Goal: Task Accomplishment & Management: Use online tool/utility

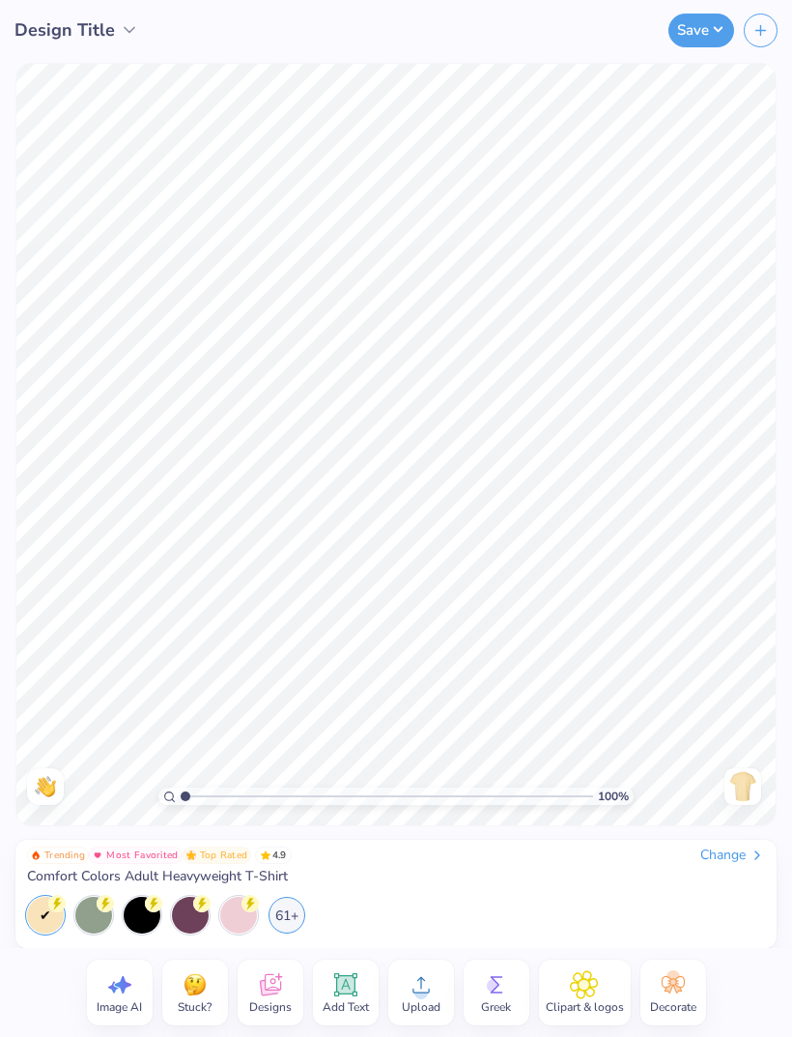
click at [250, 983] on div "Designs" at bounding box center [271, 992] width 66 height 66
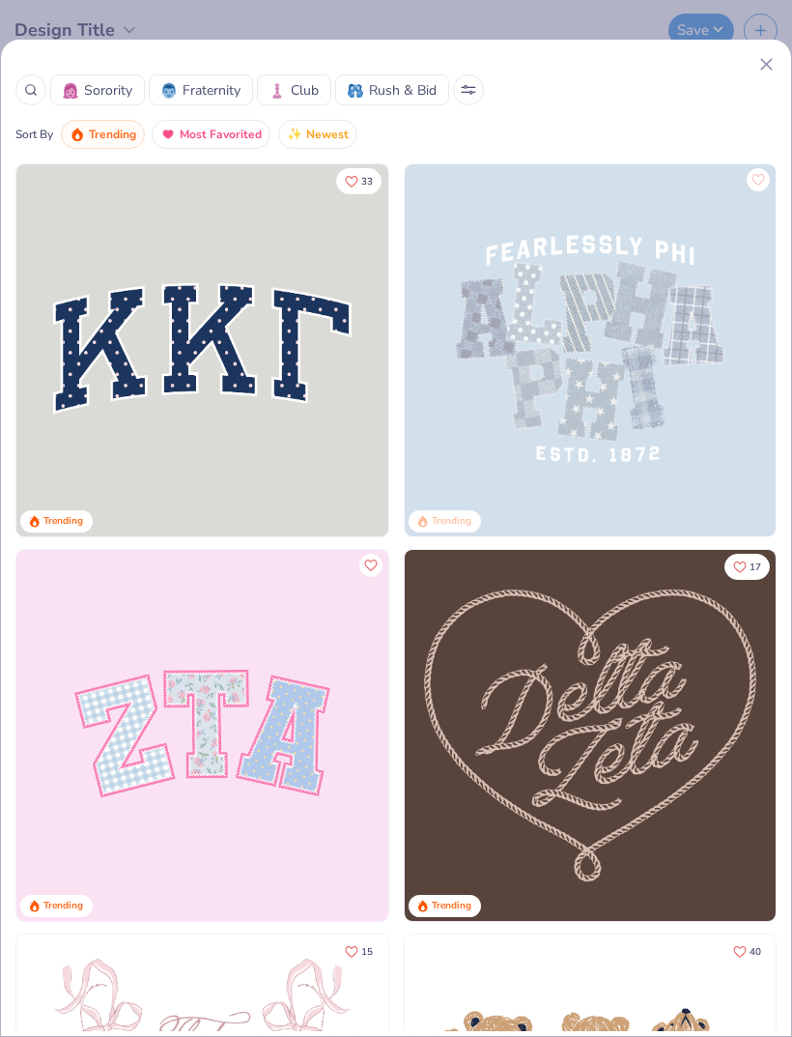
click at [756, 71] on icon at bounding box center [766, 64] width 20 height 20
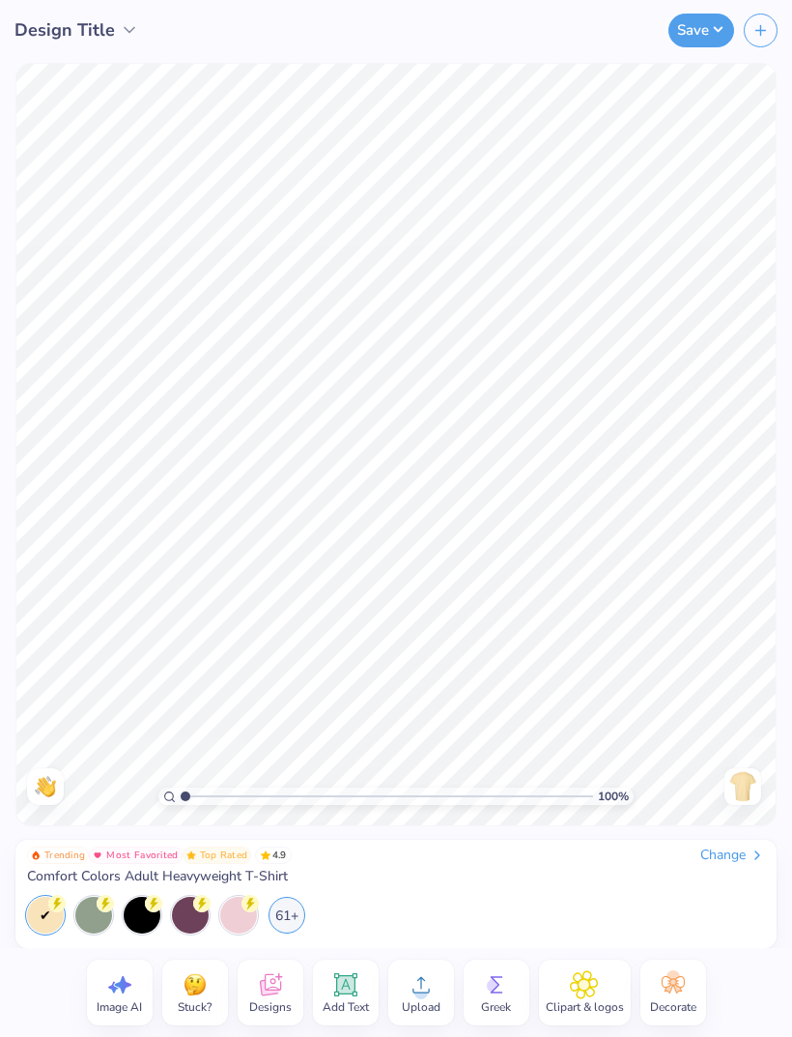
click at [760, 44] on button "button" at bounding box center [761, 31] width 34 height 34
click at [430, 989] on icon at bounding box center [421, 984] width 29 height 29
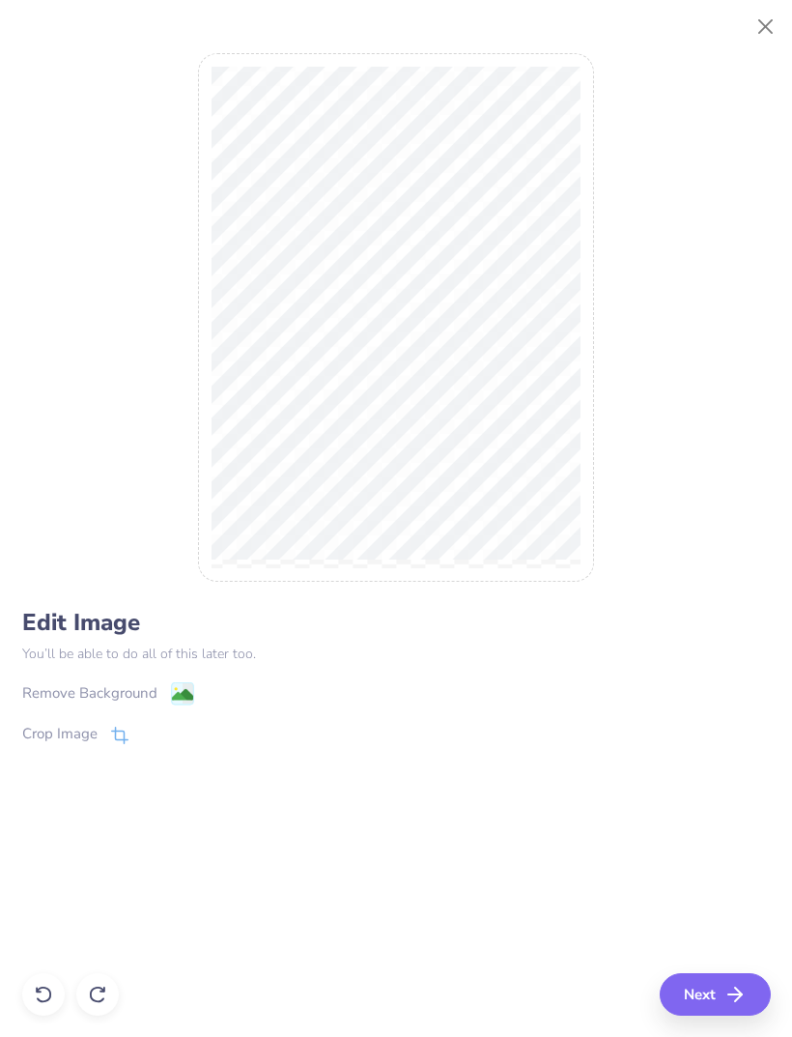
click at [178, 702] on image at bounding box center [181, 694] width 21 height 21
click at [704, 1028] on div "Edit Image You’ll be able to do all of this later too. Remove Background Crop I…" at bounding box center [396, 529] width 792 height 1015
click at [699, 990] on button "Next" at bounding box center [715, 994] width 111 height 43
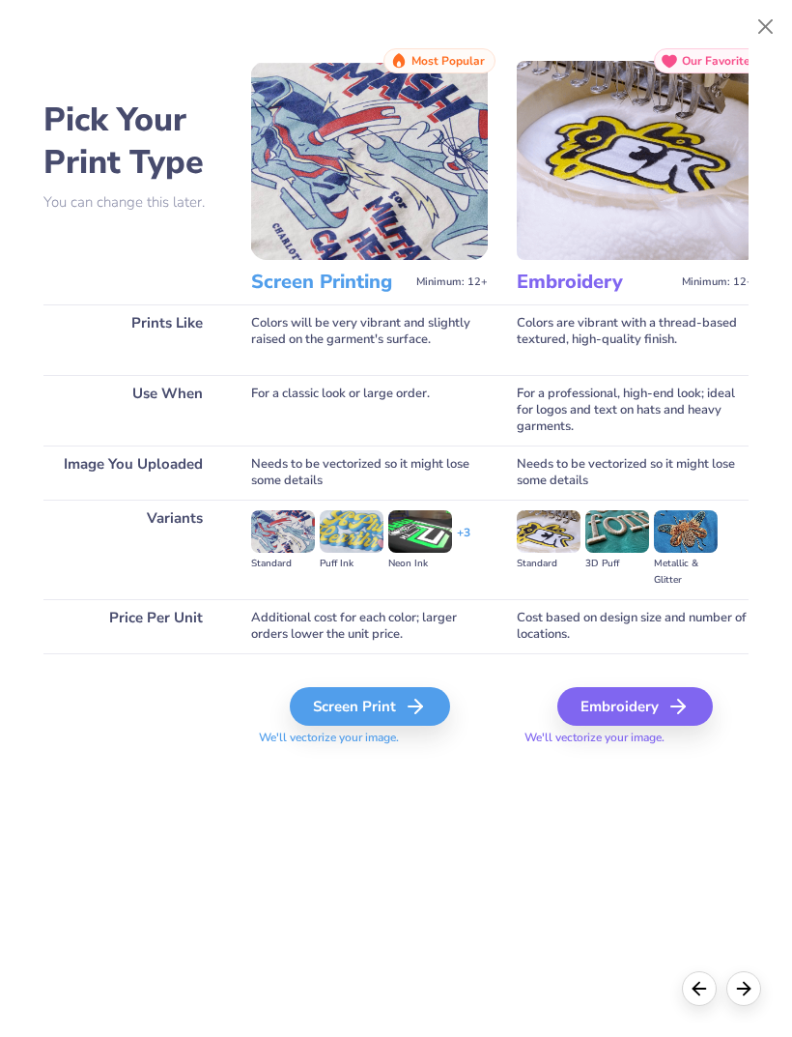
click at [271, 543] on img at bounding box center [283, 531] width 64 height 43
click at [430, 723] on div "Screen Print" at bounding box center [370, 706] width 160 height 39
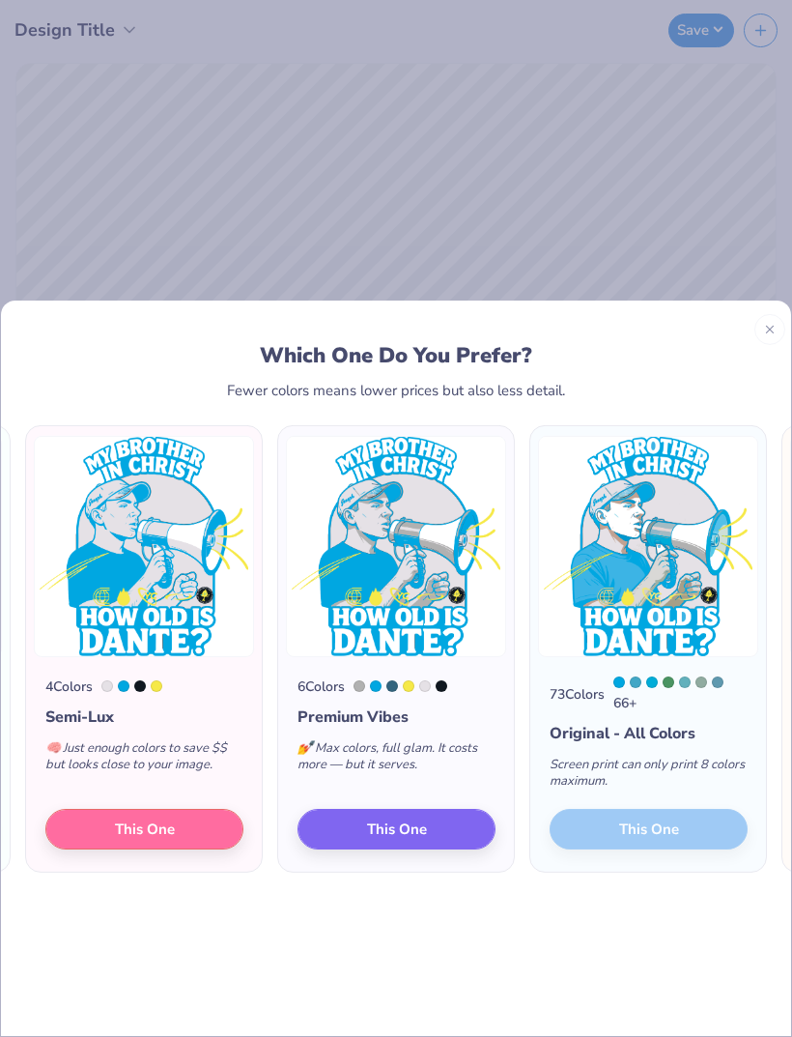
click at [613, 796] on div "73 Colors 66 + Original - All Colors Screen print can only print 8 colors maxim…" at bounding box center [648, 763] width 236 height 215
click at [636, 767] on div "Screen print can only print 8 colors maximum." at bounding box center [649, 776] width 198 height 64
click at [466, 808] on button "This One" at bounding box center [397, 828] width 198 height 41
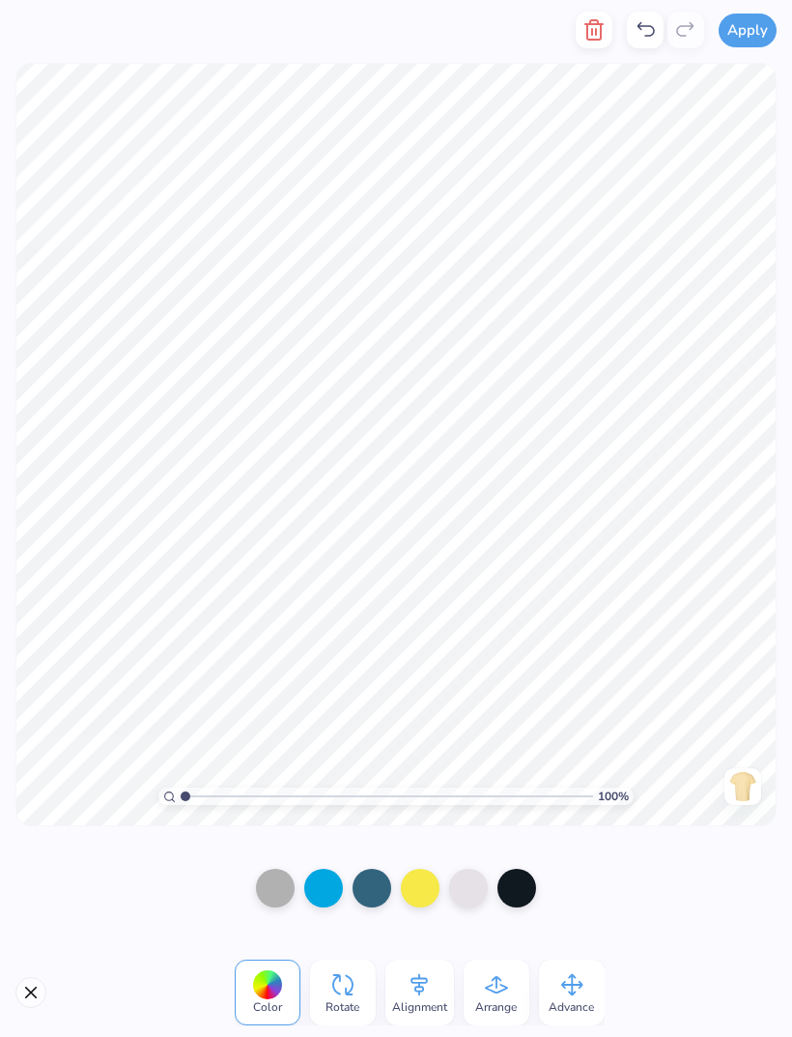
click at [462, 889] on div at bounding box center [468, 888] width 39 height 39
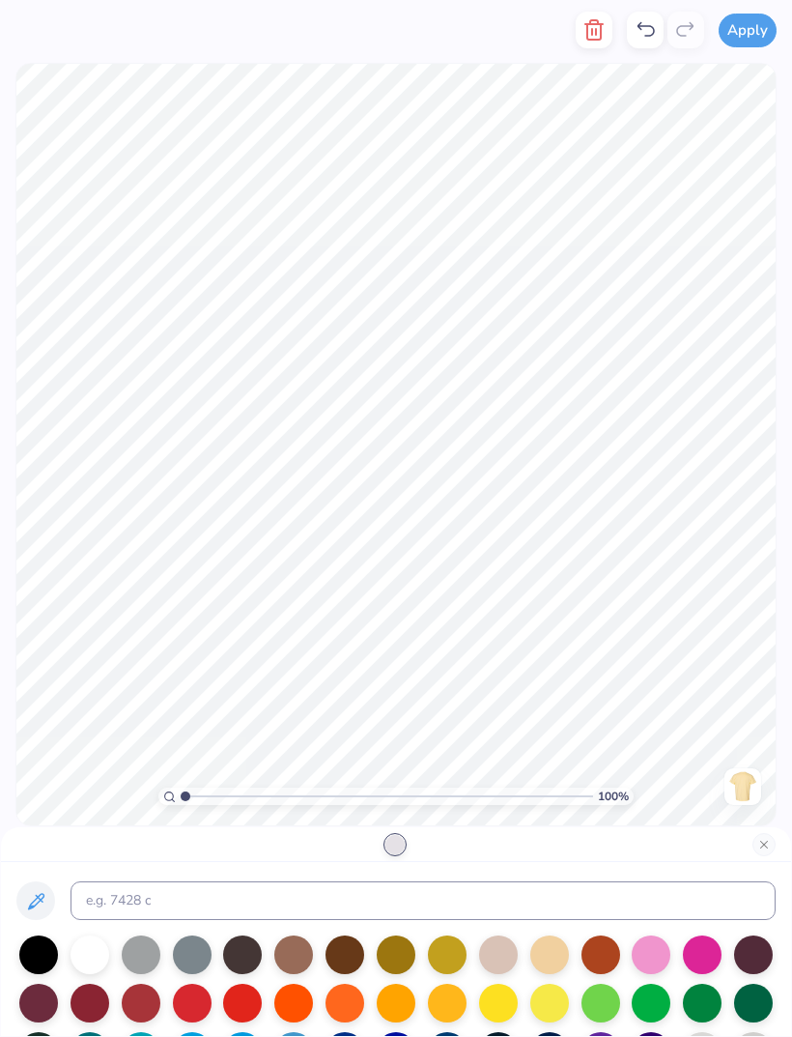
click at [411, 838] on div at bounding box center [396, 844] width 790 height 35
click at [511, 956] on div at bounding box center [498, 954] width 39 height 39
click at [550, 956] on div at bounding box center [549, 954] width 39 height 39
click at [37, 903] on icon at bounding box center [36, 901] width 16 height 16
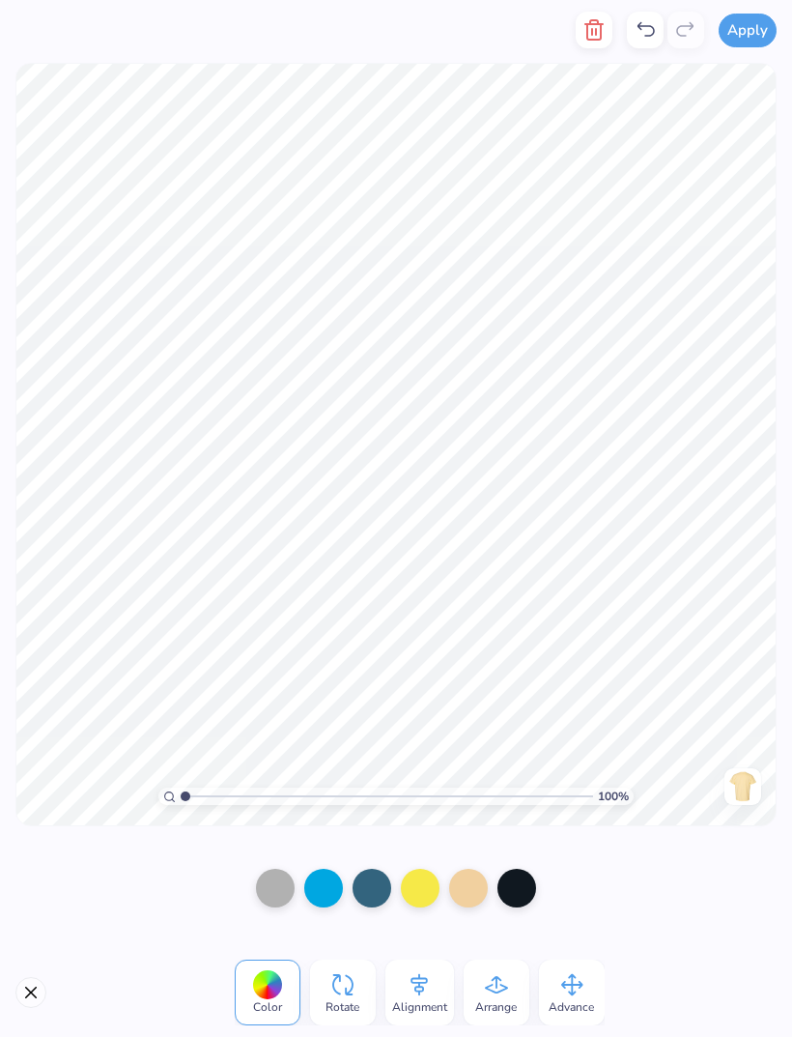
click at [471, 894] on div at bounding box center [468, 888] width 39 height 39
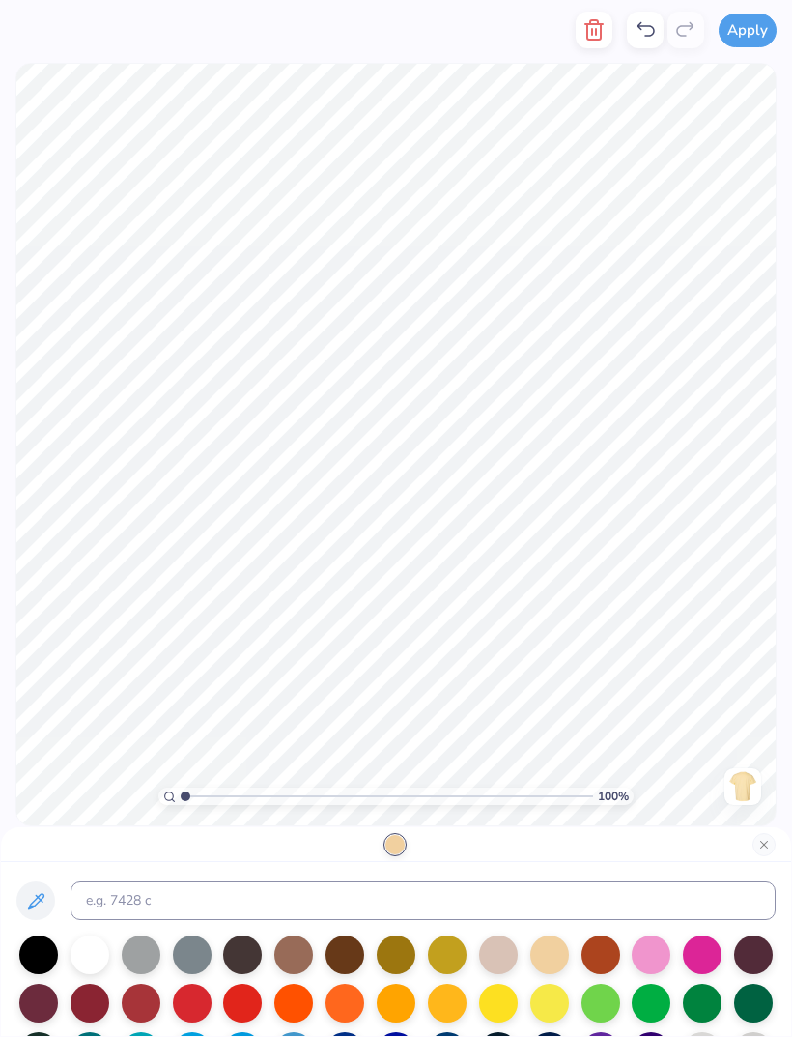
click at [36, 907] on icon at bounding box center [35, 901] width 23 height 23
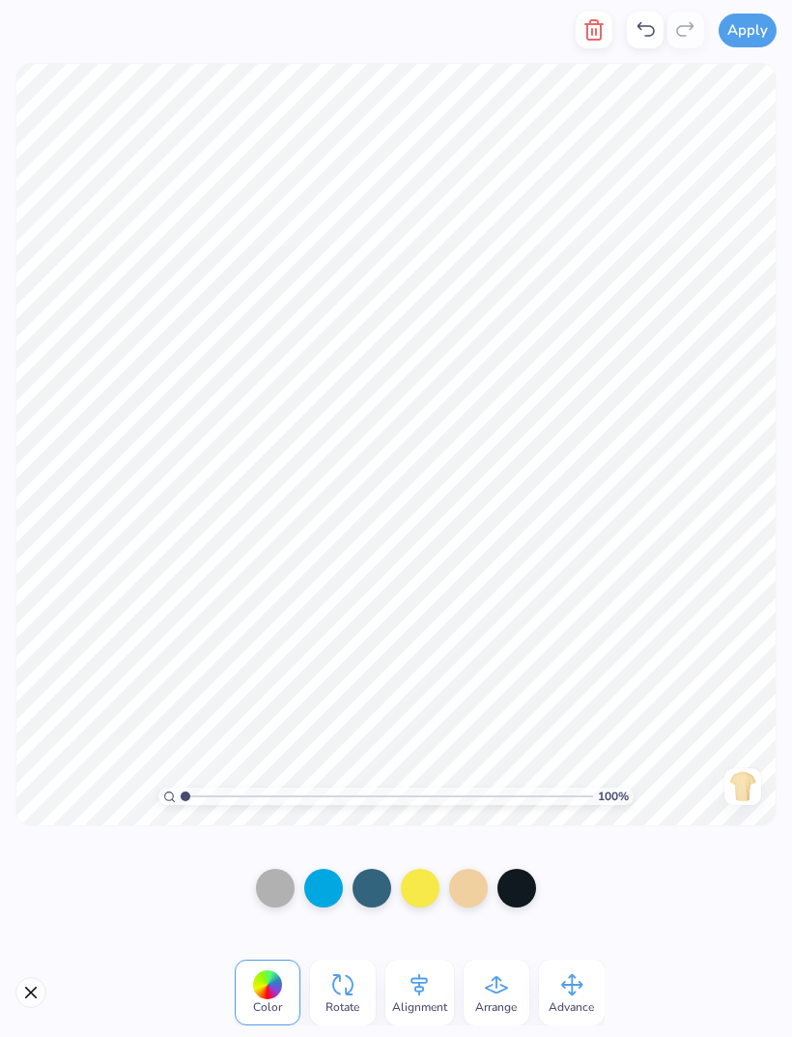
click at [425, 985] on icon at bounding box center [419, 984] width 29 height 29
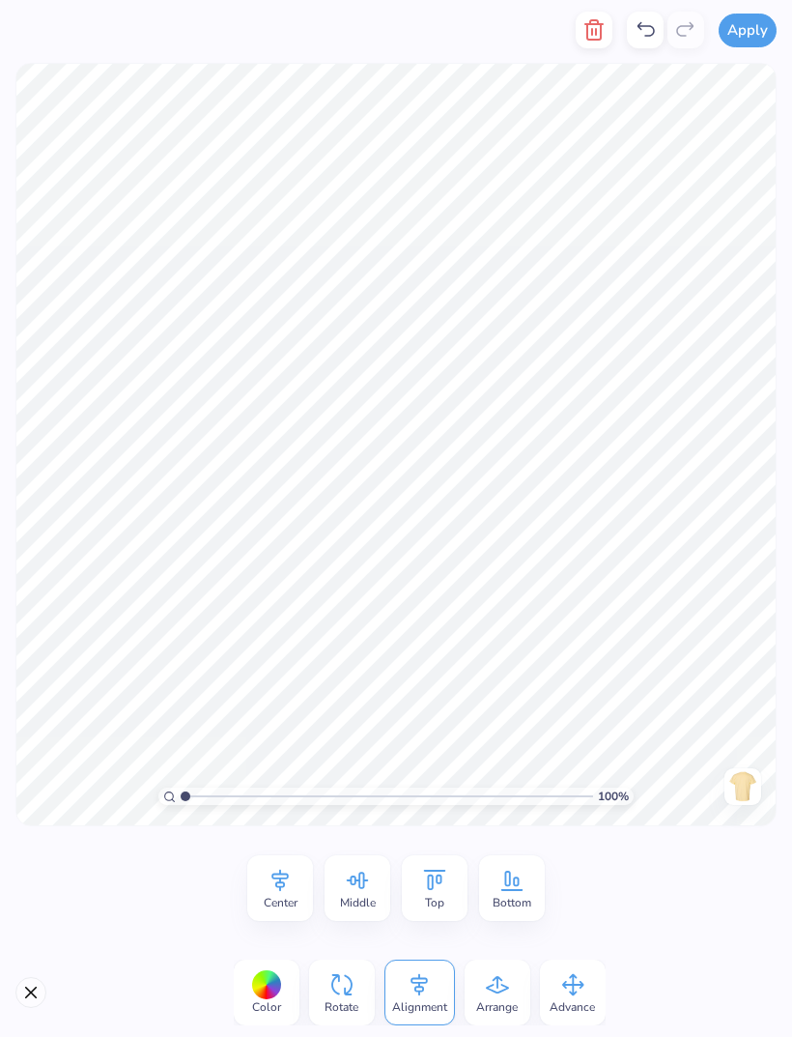
click at [387, 892] on div "Middle" at bounding box center [358, 888] width 66 height 66
click at [379, 884] on div "Middle" at bounding box center [358, 888] width 66 height 66
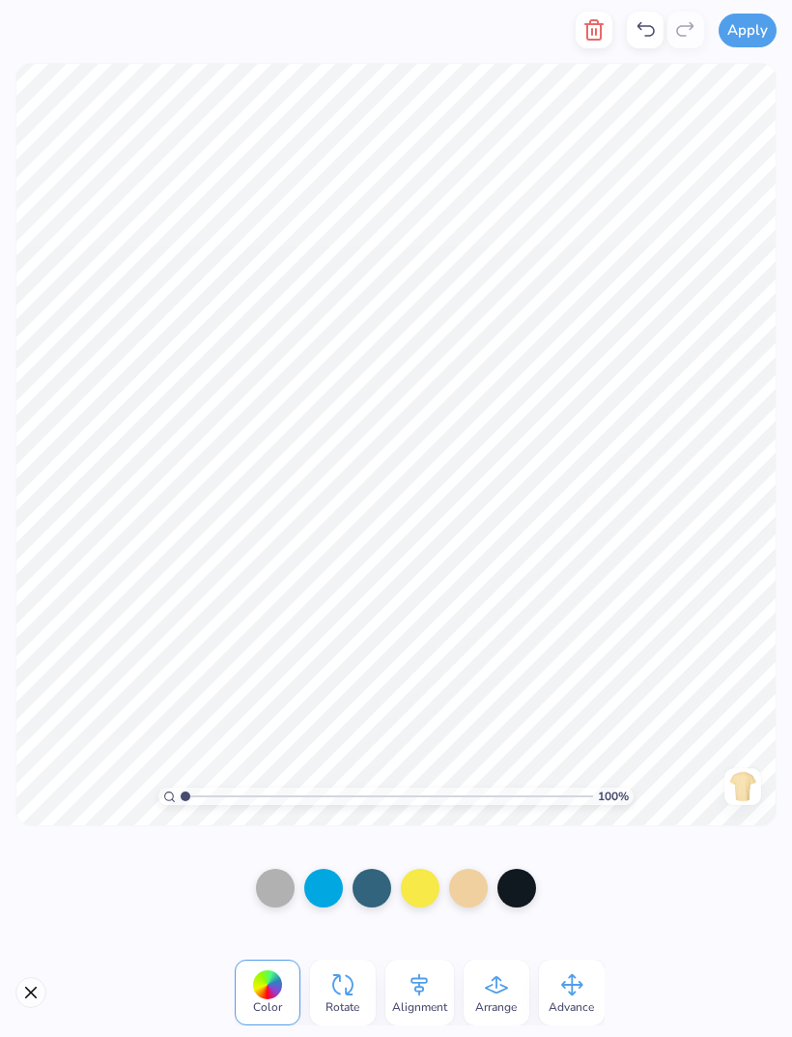
click at [422, 1000] on span "Alignment" at bounding box center [419, 1006] width 55 height 15
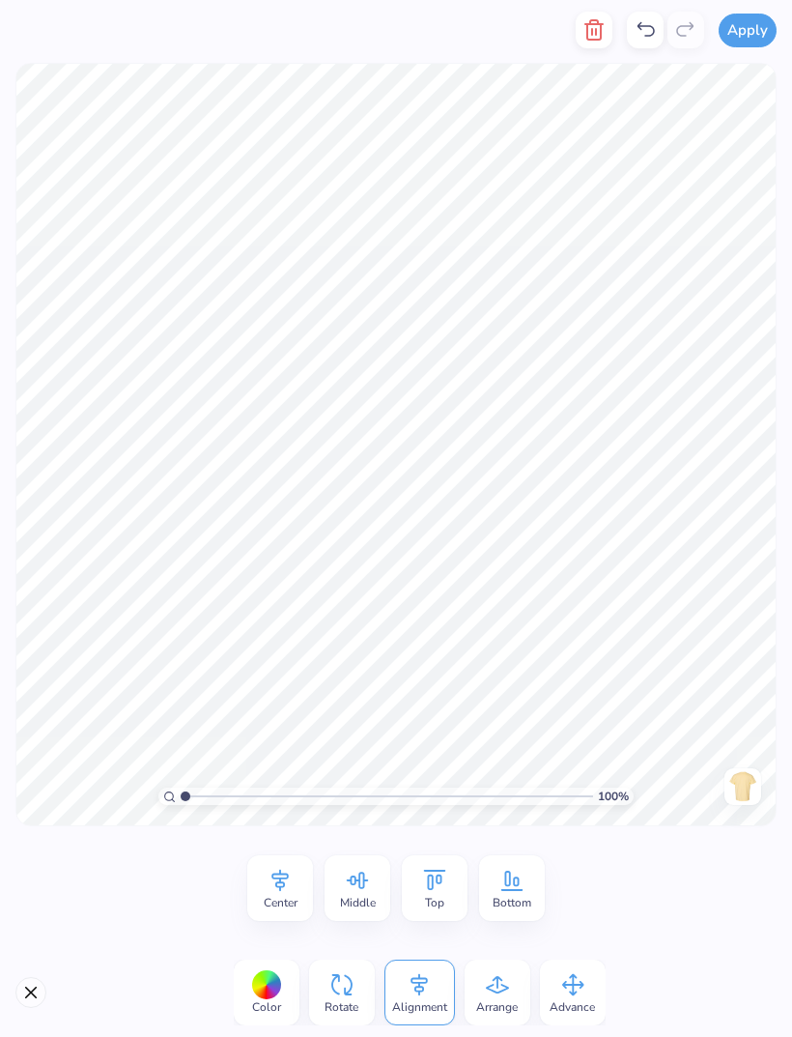
click at [264, 895] on span "Center" at bounding box center [281, 902] width 34 height 15
click at [386, 902] on div "Middle" at bounding box center [358, 888] width 66 height 66
click at [496, 876] on div "Bottom" at bounding box center [512, 888] width 66 height 66
click at [441, 887] on icon at bounding box center [434, 880] width 29 height 29
click at [259, 900] on div "Center" at bounding box center [280, 888] width 66 height 66
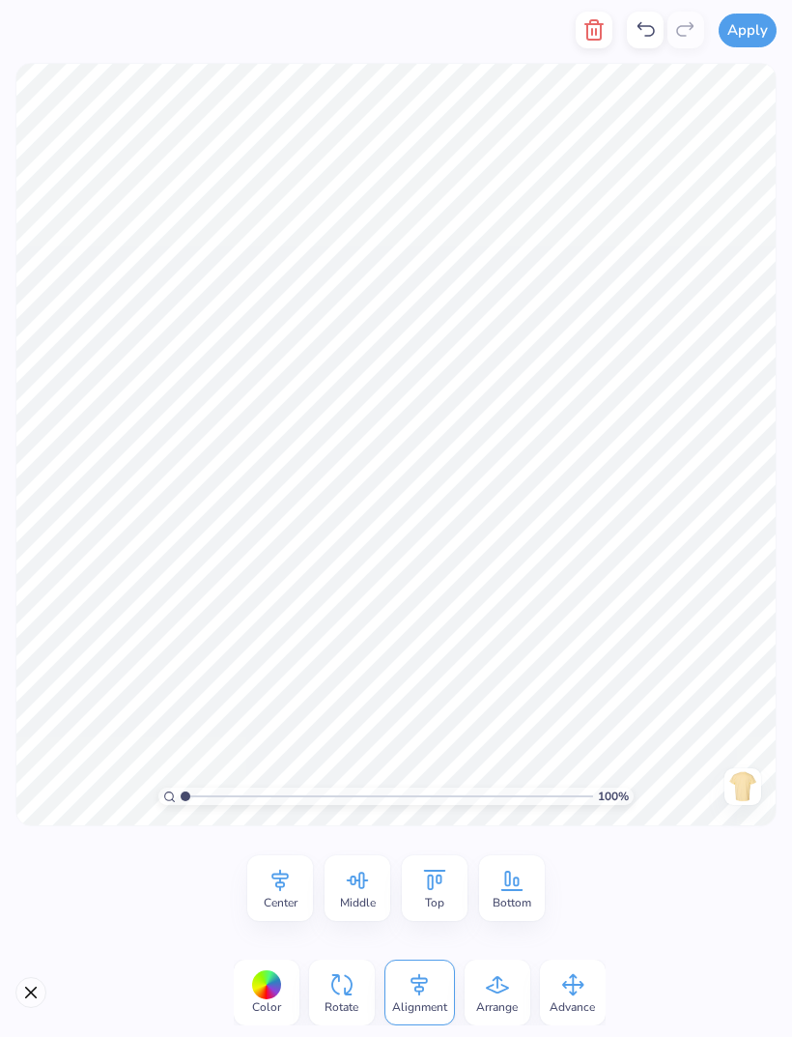
click at [276, 875] on icon at bounding box center [280, 880] width 29 height 29
click at [387, 887] on div "Middle" at bounding box center [358, 888] width 66 height 66
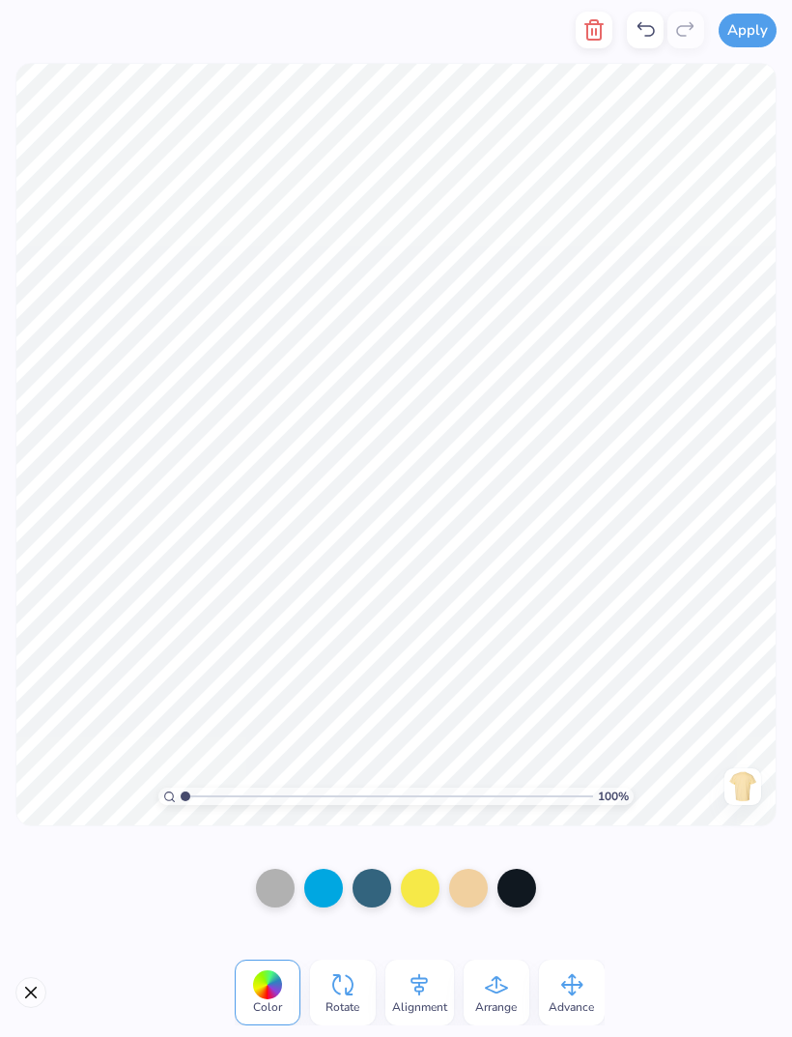
click at [613, 32] on button "button" at bounding box center [594, 30] width 37 height 37
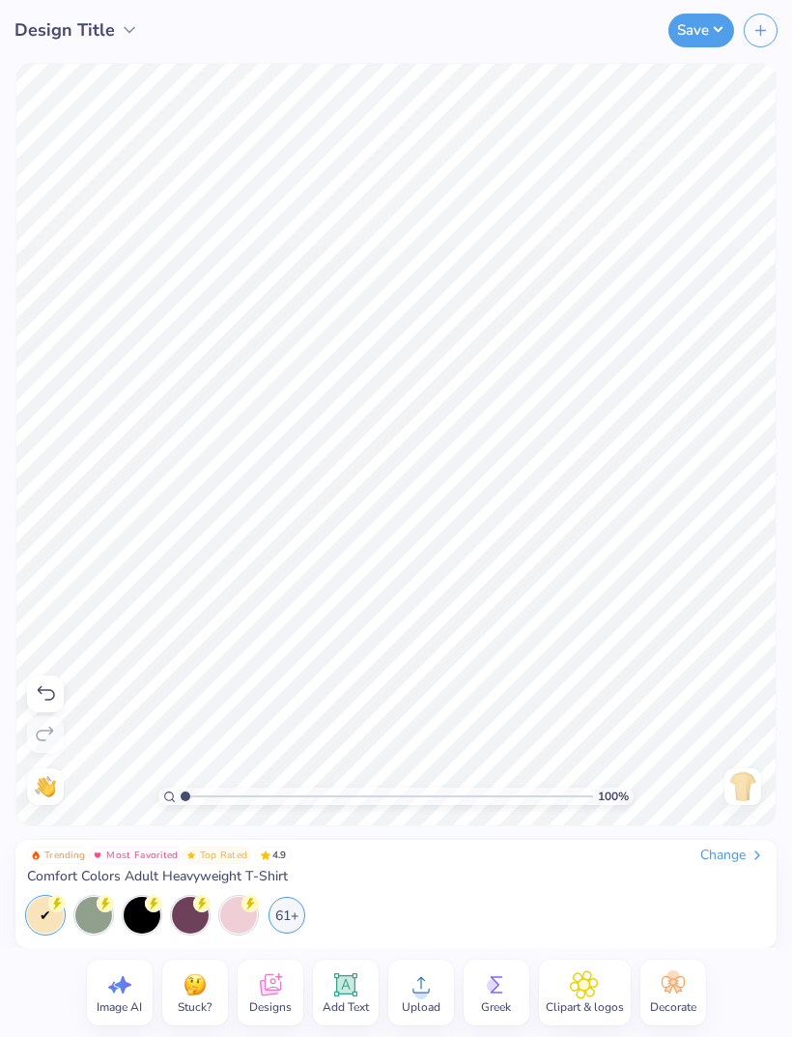
click at [749, 788] on img at bounding box center [742, 786] width 31 height 31
click at [416, 993] on circle at bounding box center [421, 992] width 14 height 14
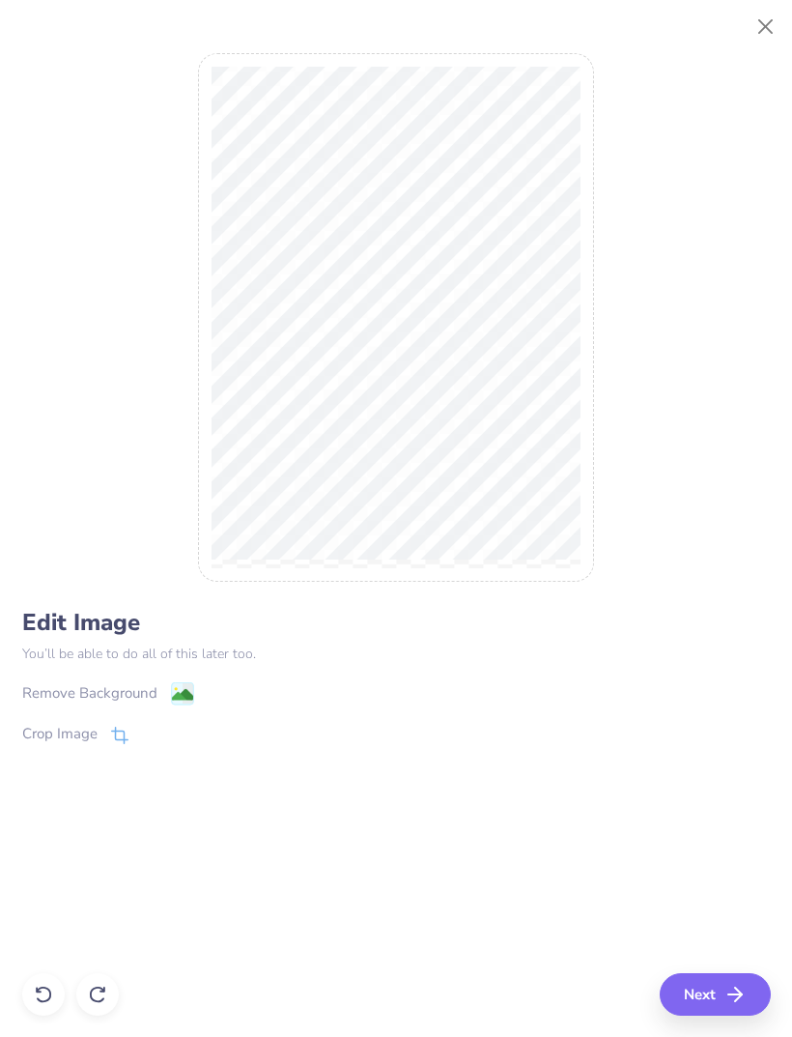
click at [173, 699] on image at bounding box center [181, 694] width 21 height 21
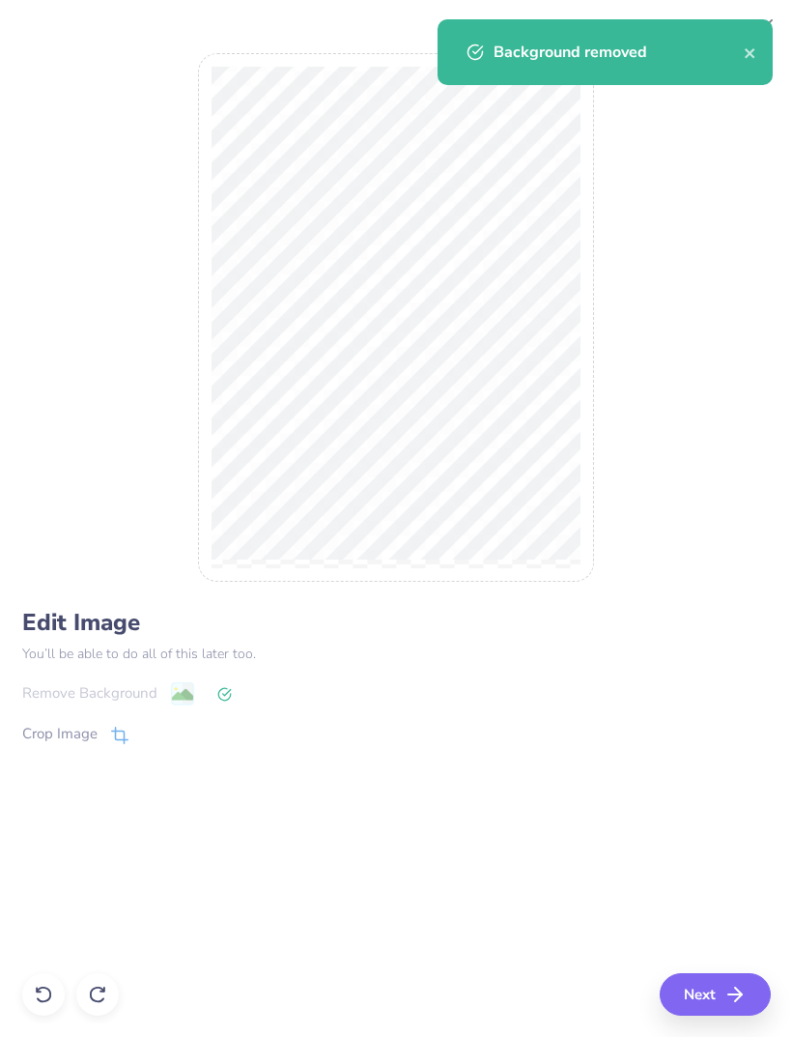
click at [679, 1002] on button "Next" at bounding box center [715, 994] width 111 height 43
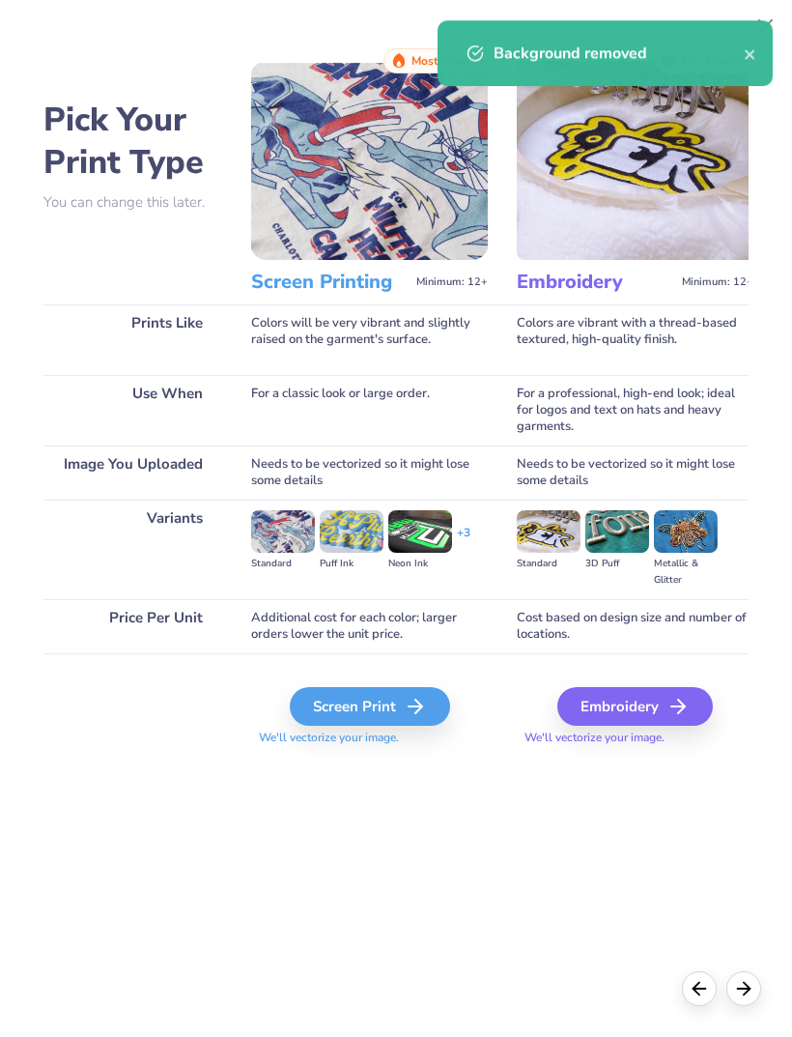
click at [427, 724] on div "Screen Print" at bounding box center [370, 706] width 160 height 39
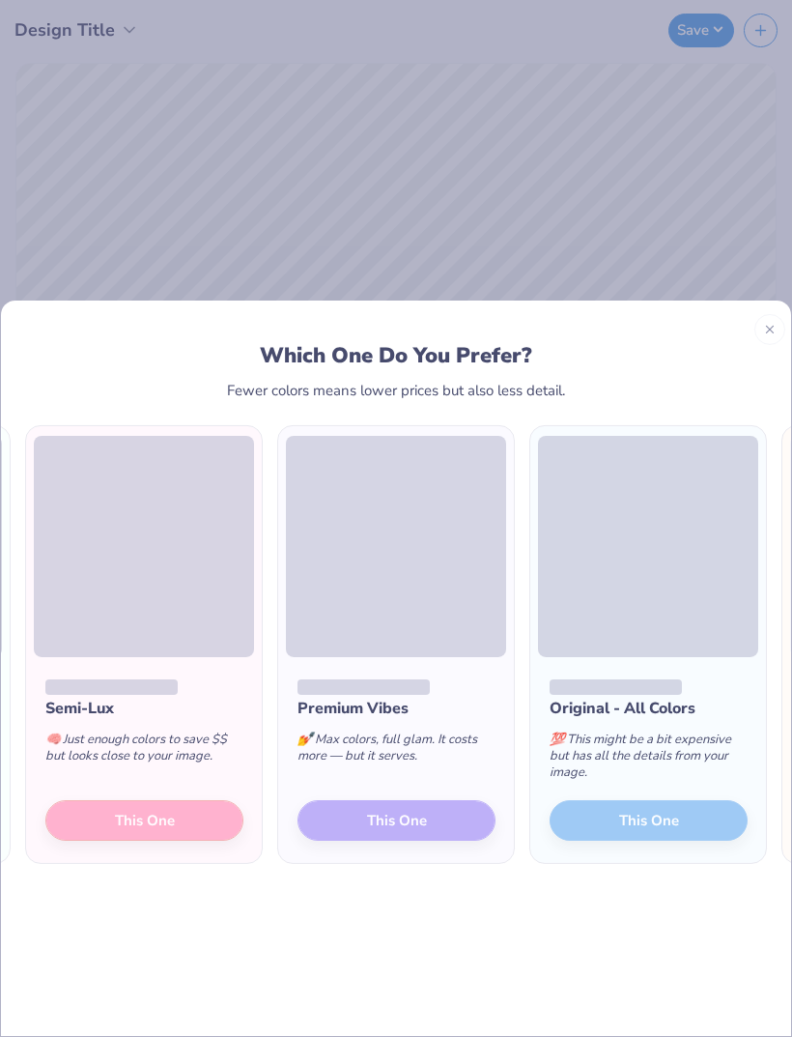
click at [418, 762] on div "Premium Vibes 💅 Max colors, full glam. It costs more — but it serves. This One" at bounding box center [396, 759] width 236 height 207
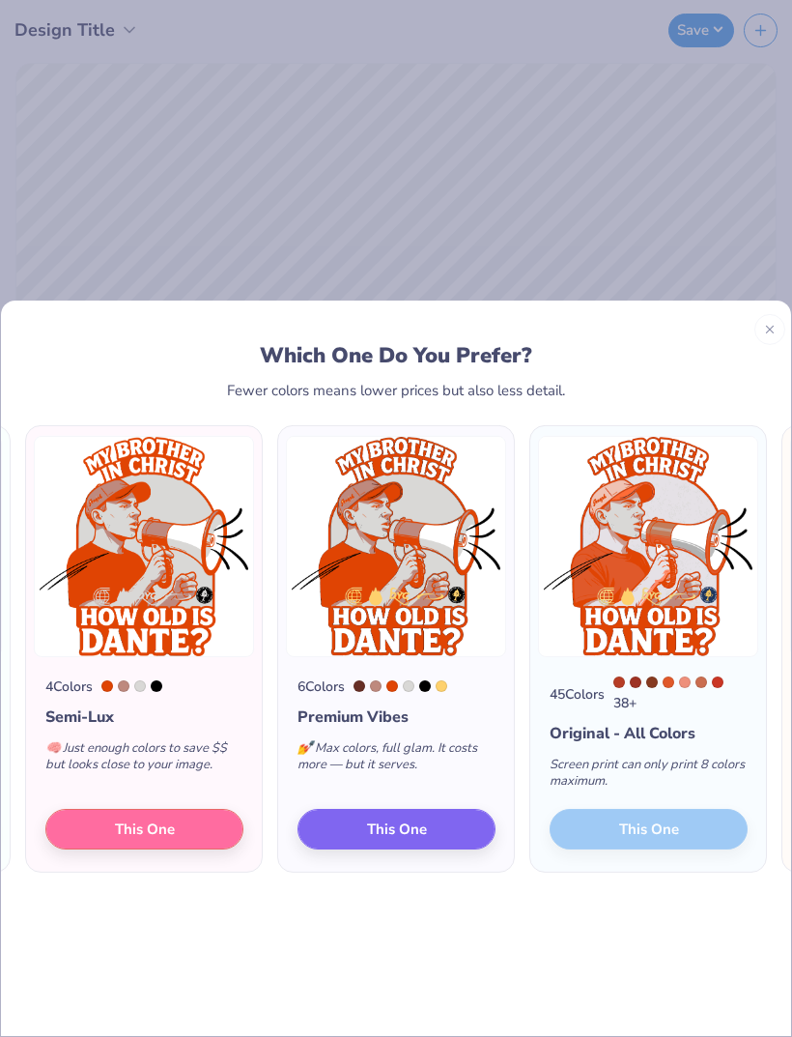
click at [442, 808] on button "This One" at bounding box center [397, 828] width 198 height 41
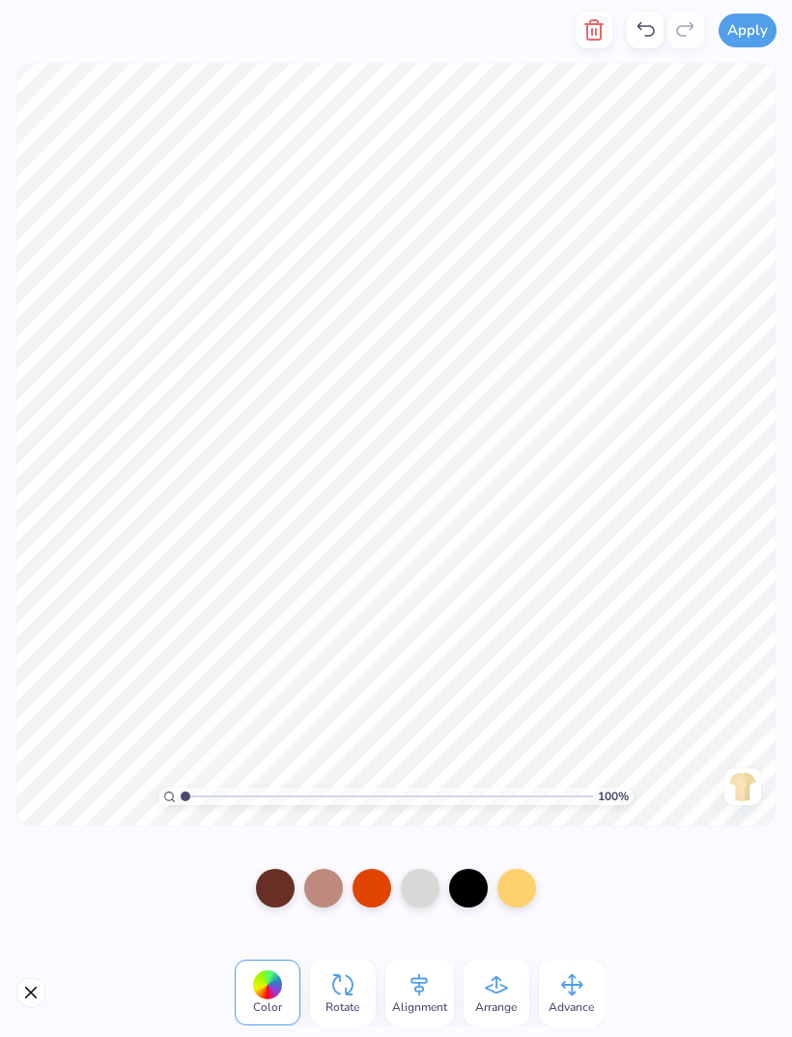
click at [516, 906] on div at bounding box center [517, 888] width 39 height 39
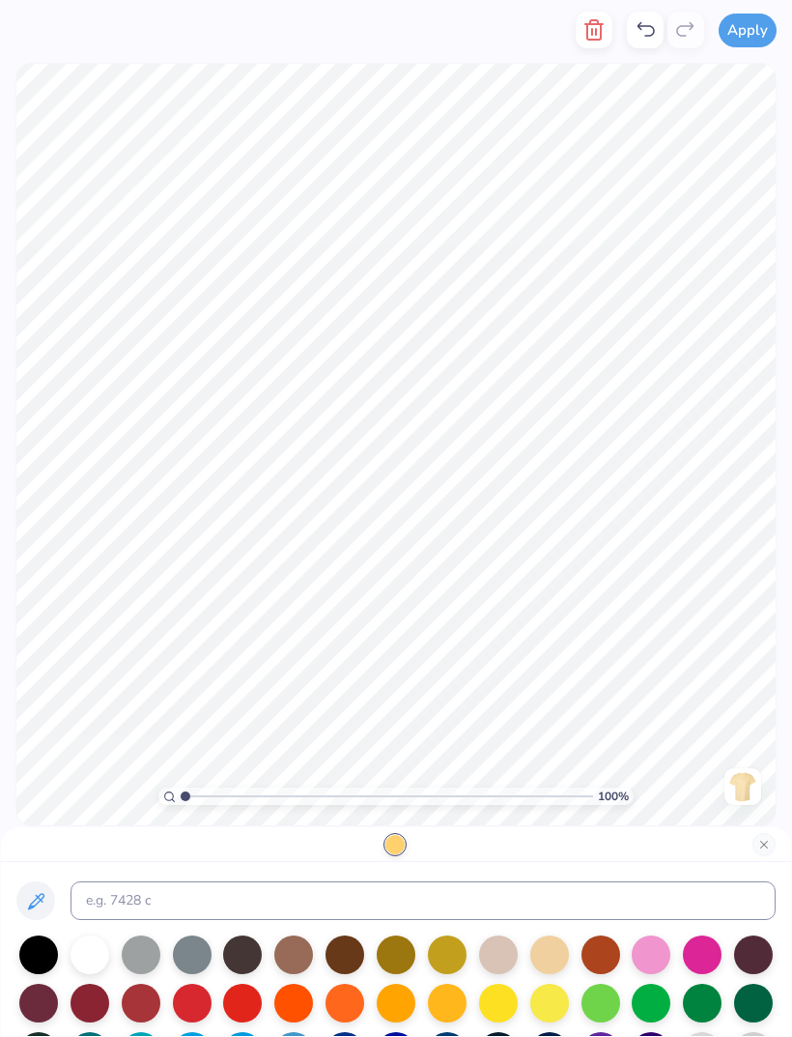
click at [777, 839] on div at bounding box center [396, 844] width 790 height 35
click at [740, 791] on img at bounding box center [742, 786] width 31 height 31
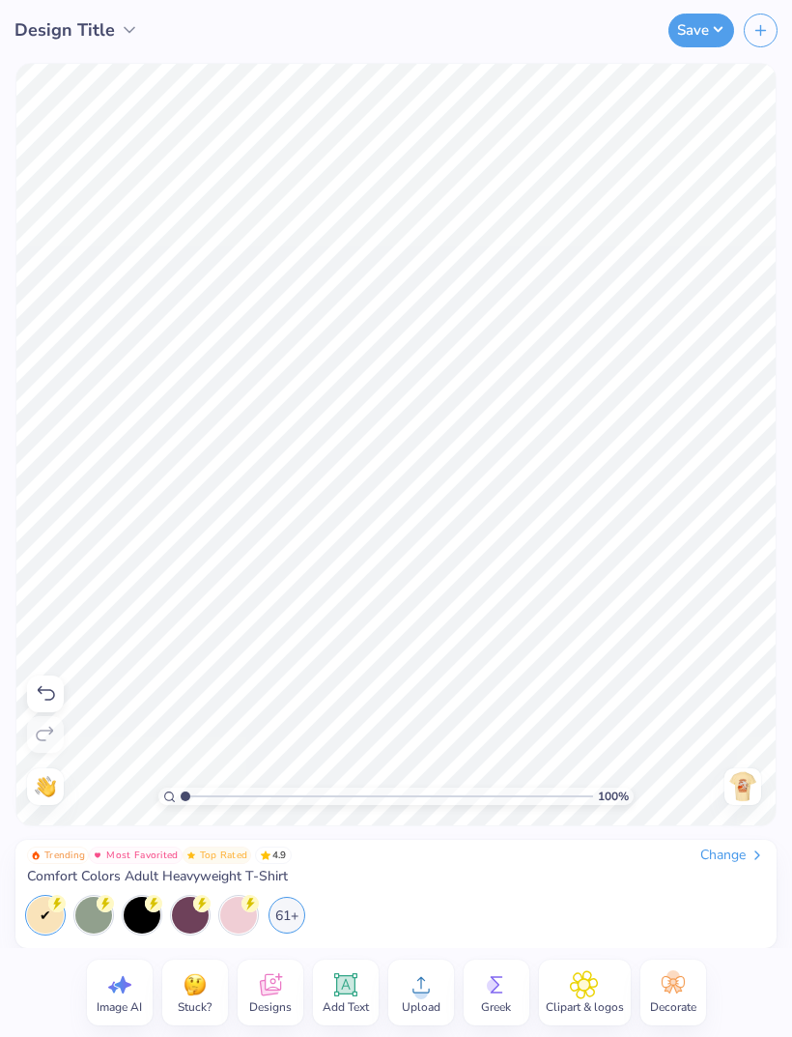
click at [749, 784] on img at bounding box center [742, 786] width 31 height 31
click at [744, 781] on img at bounding box center [742, 786] width 31 height 31
click at [740, 785] on img at bounding box center [742, 786] width 31 height 31
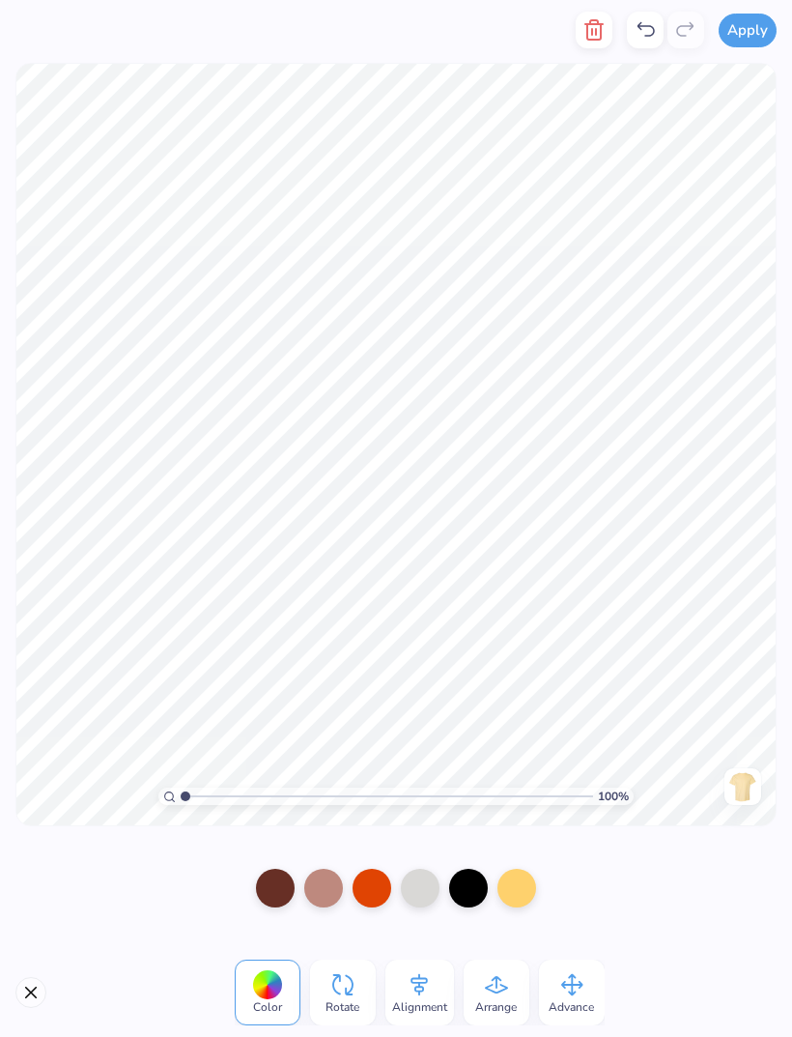
click at [432, 1002] on span "Alignment" at bounding box center [419, 1006] width 55 height 15
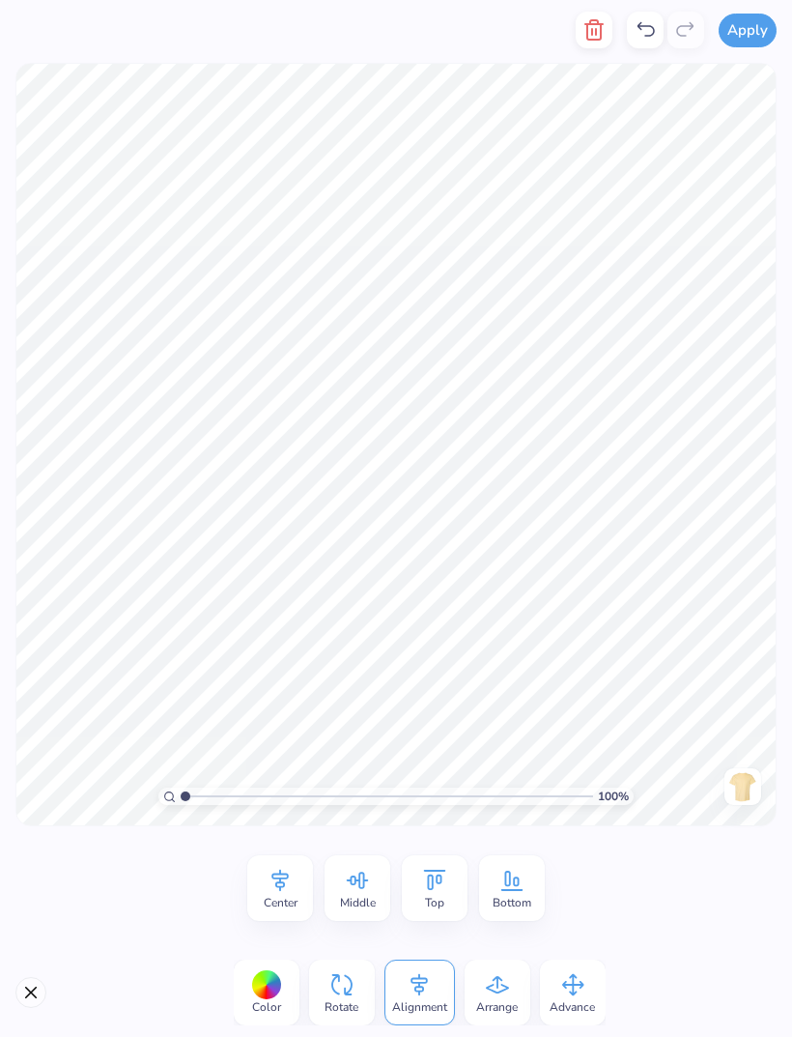
click at [364, 877] on icon at bounding box center [358, 879] width 22 height 17
click at [298, 879] on div "Center" at bounding box center [280, 888] width 66 height 66
click at [442, 900] on span "Top" at bounding box center [434, 902] width 19 height 15
click at [507, 979] on icon at bounding box center [497, 984] width 29 height 29
click at [271, 987] on div at bounding box center [267, 985] width 30 height 30
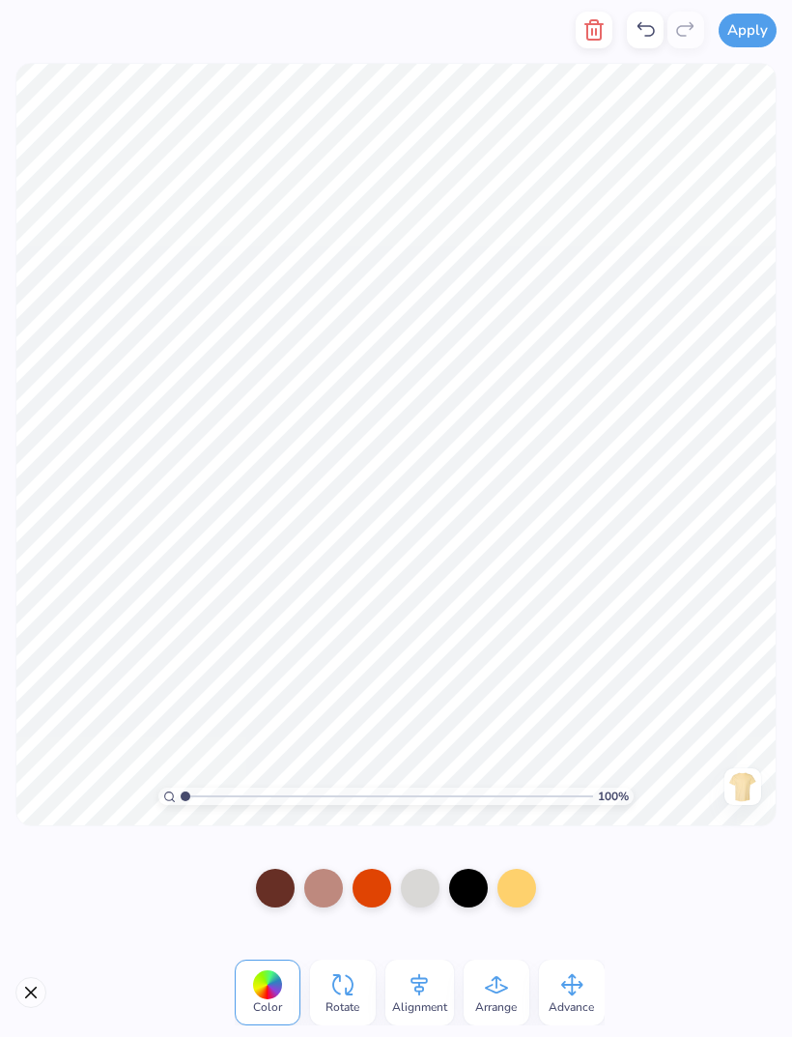
click at [374, 897] on div at bounding box center [372, 888] width 39 height 39
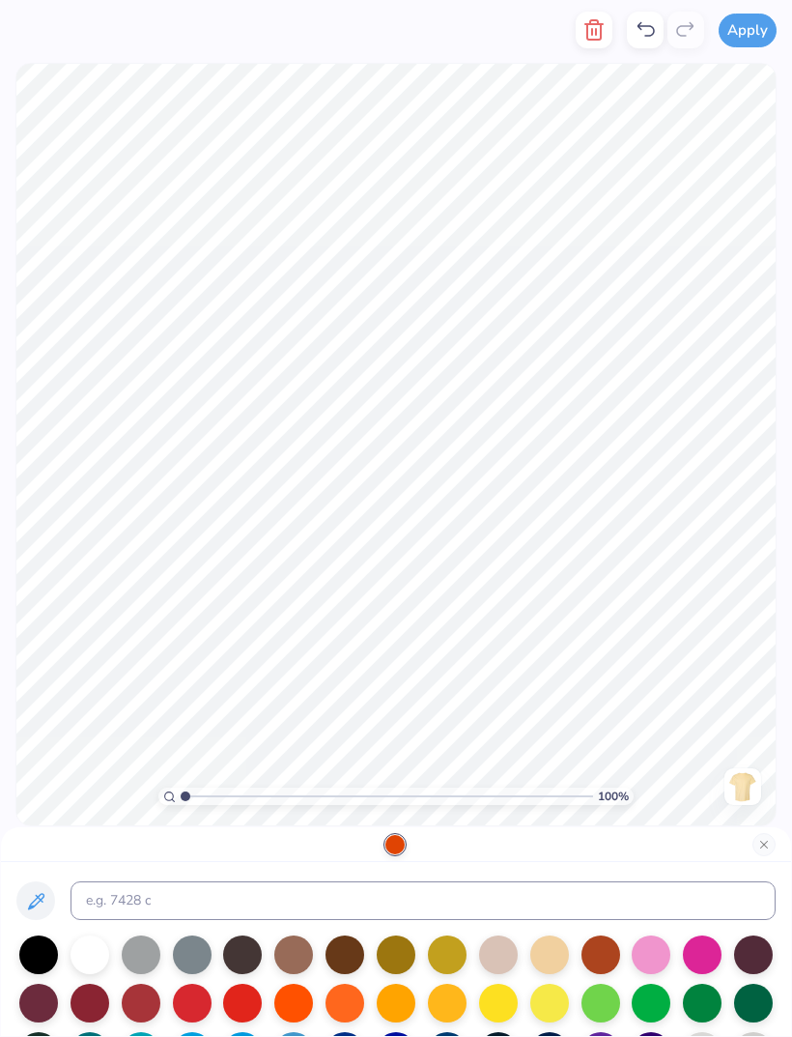
click at [340, 965] on div at bounding box center [345, 954] width 39 height 39
click at [754, 22] on button "Apply" at bounding box center [748, 31] width 58 height 34
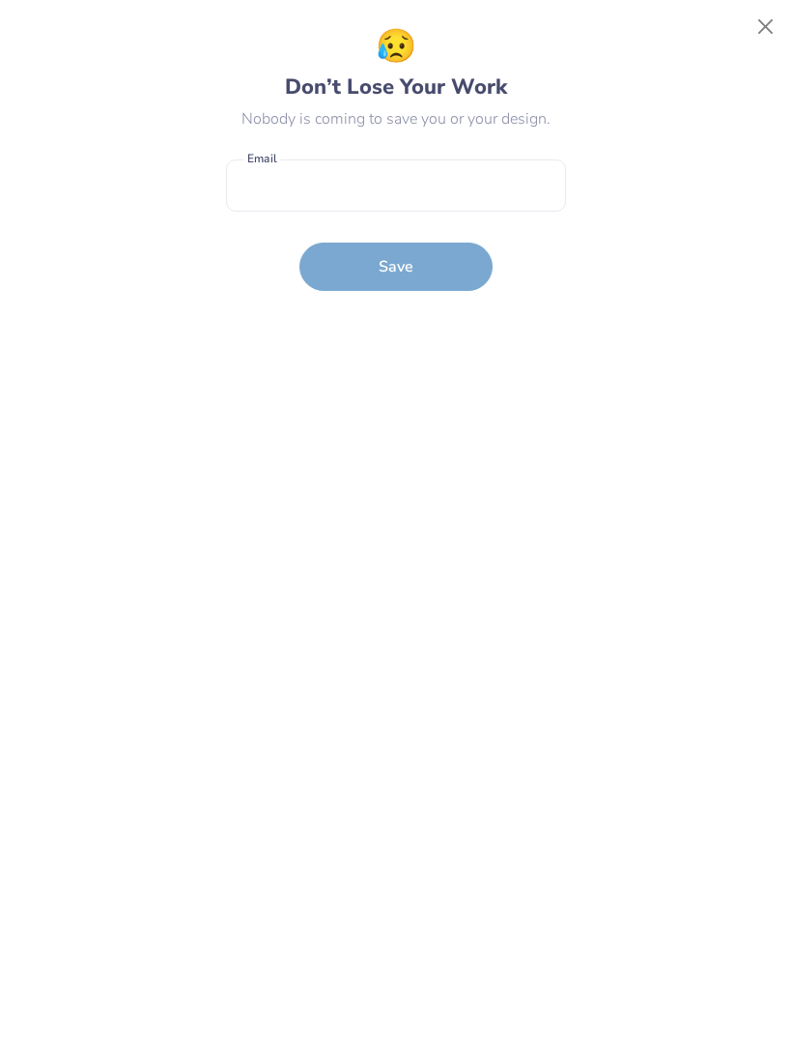
click at [780, 33] on button "Close" at bounding box center [766, 27] width 37 height 37
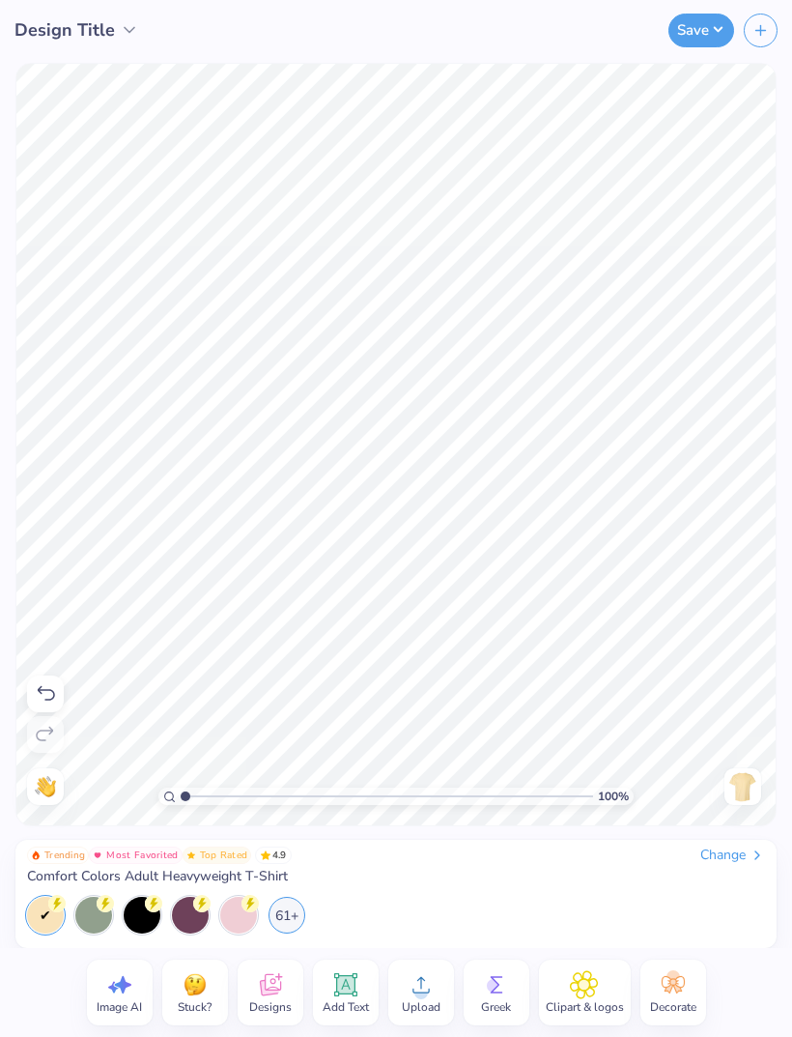
click at [744, 785] on img at bounding box center [742, 786] width 31 height 31
click at [244, 917] on div at bounding box center [238, 915] width 37 height 37
click at [754, 785] on img at bounding box center [742, 786] width 31 height 31
click at [138, 912] on div at bounding box center [142, 915] width 37 height 37
click at [239, 909] on div at bounding box center [238, 915] width 37 height 37
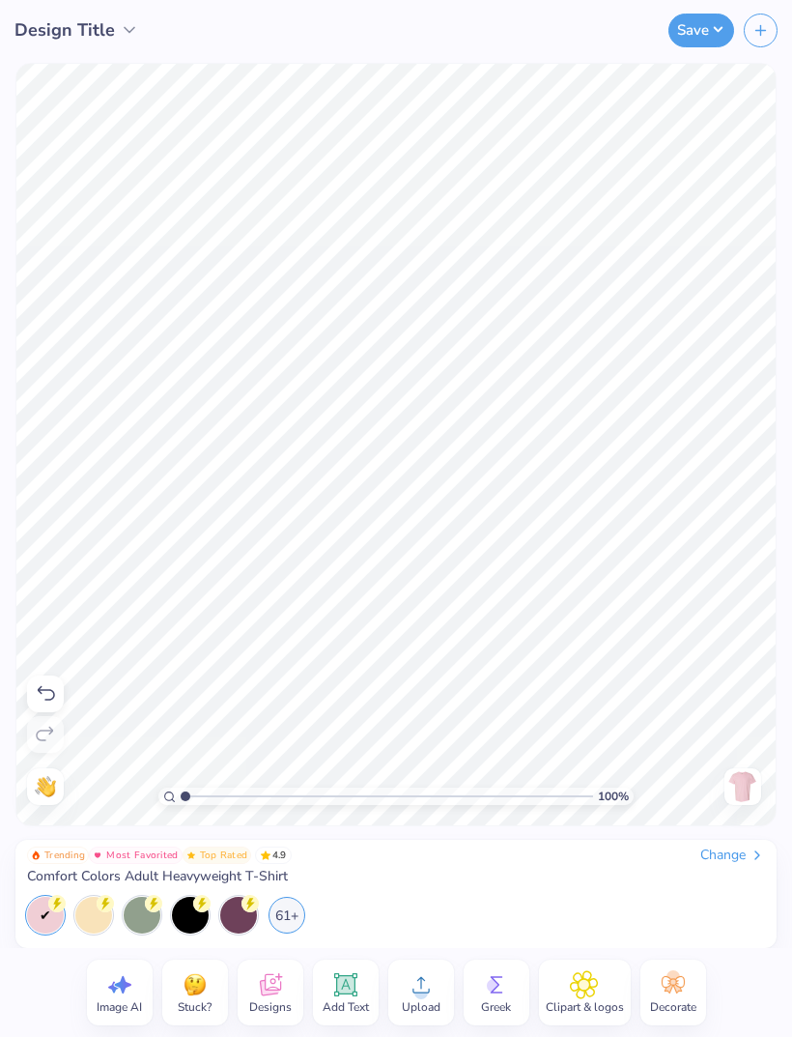
click at [276, 912] on div "61+" at bounding box center [287, 915] width 37 height 37
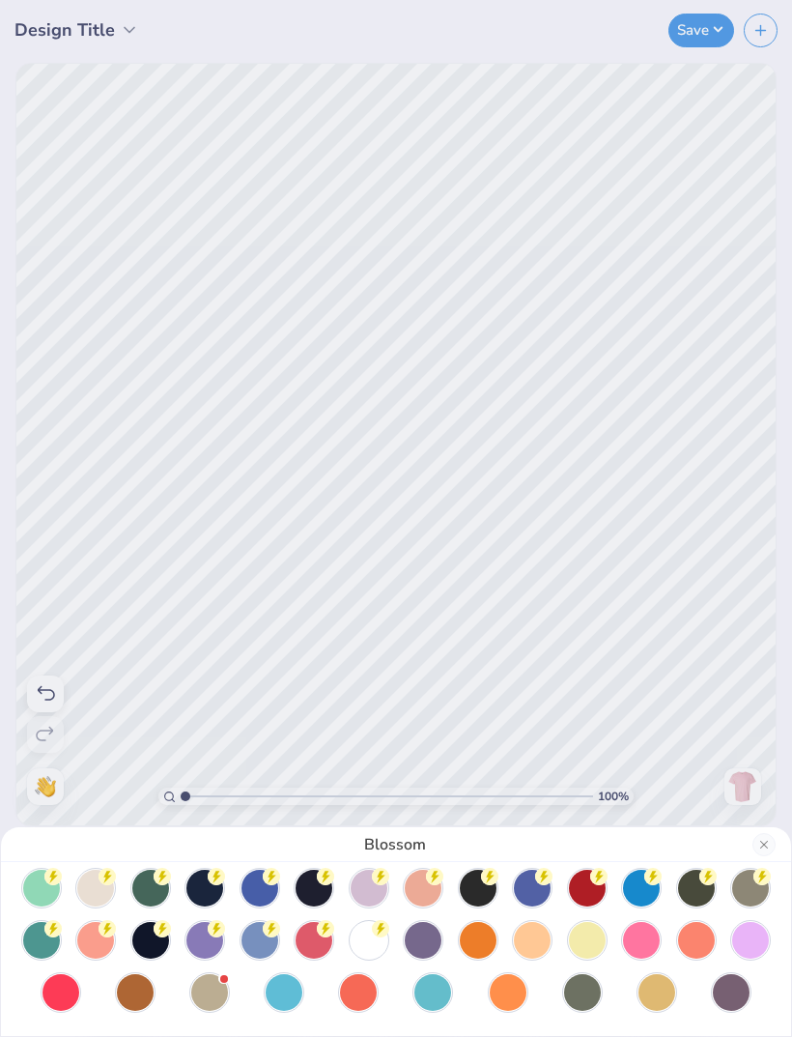
scroll to position [116, 0]
click at [144, 989] on div at bounding box center [135, 992] width 37 height 37
click at [213, 983] on div at bounding box center [209, 992] width 37 height 37
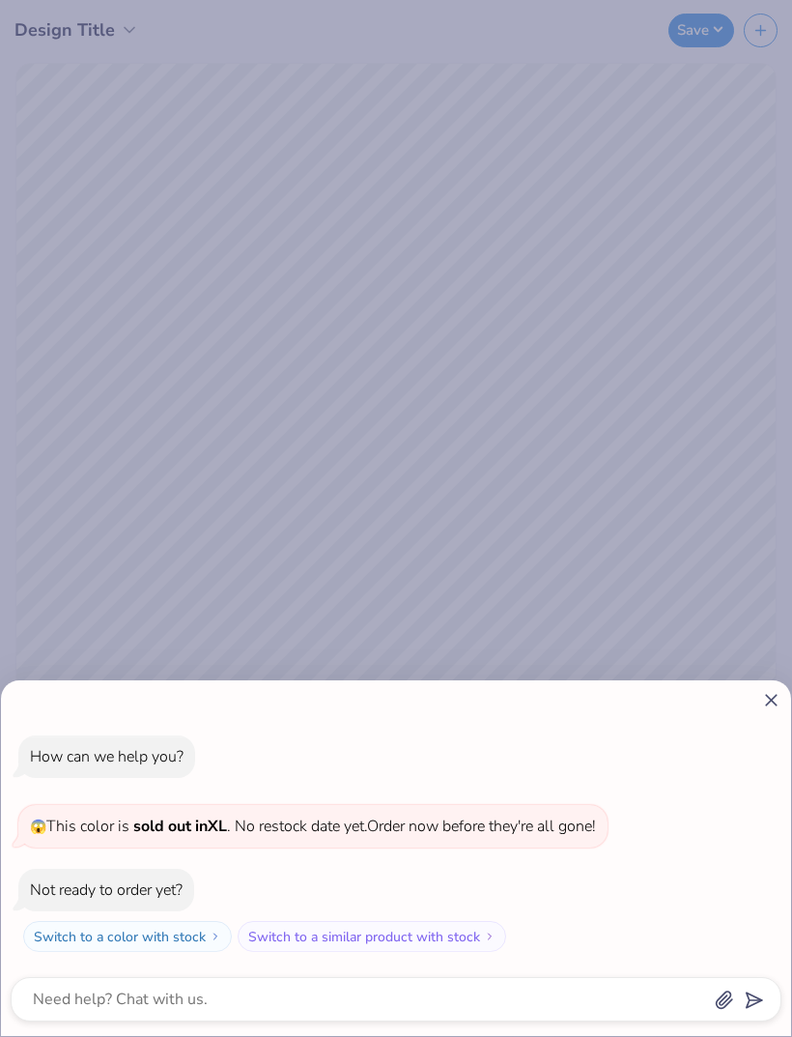
click at [753, 690] on div at bounding box center [396, 700] width 771 height 20
click at [765, 680] on div "How can we help you? 😱 This color is sold out in XL . No restock date yet. Orde…" at bounding box center [396, 858] width 790 height 356
click at [765, 690] on icon at bounding box center [771, 700] width 20 height 20
type textarea "x"
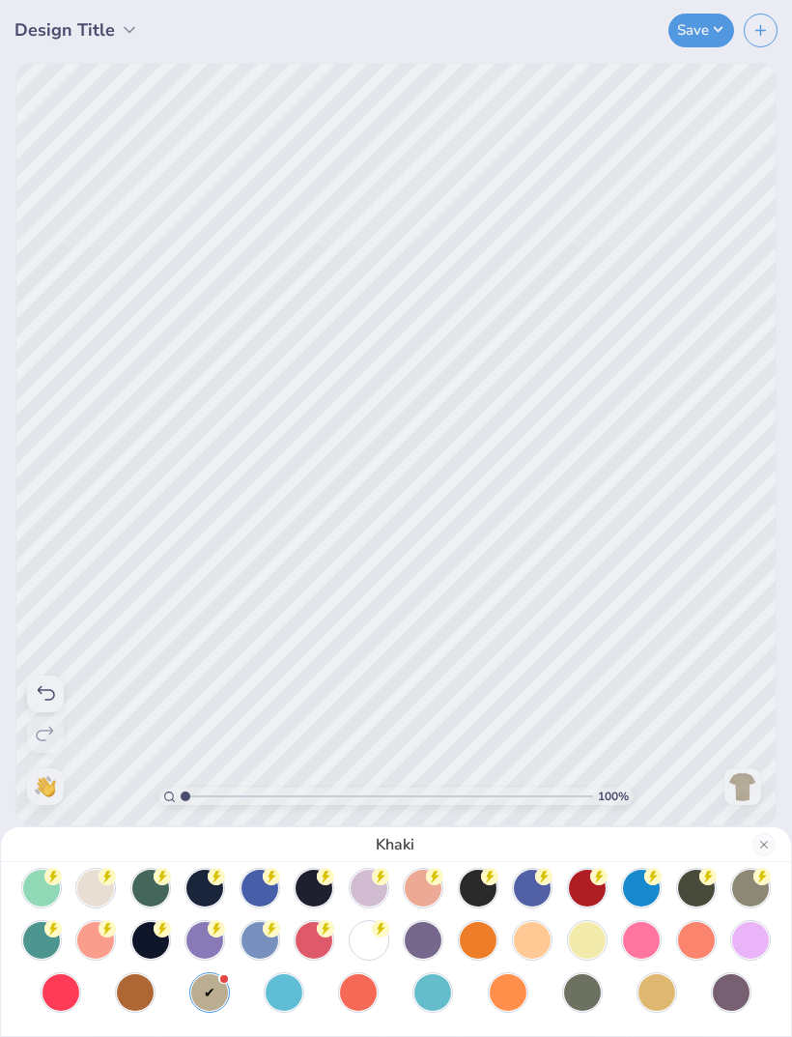
click at [767, 681] on div "Khaki" at bounding box center [396, 518] width 792 height 1037
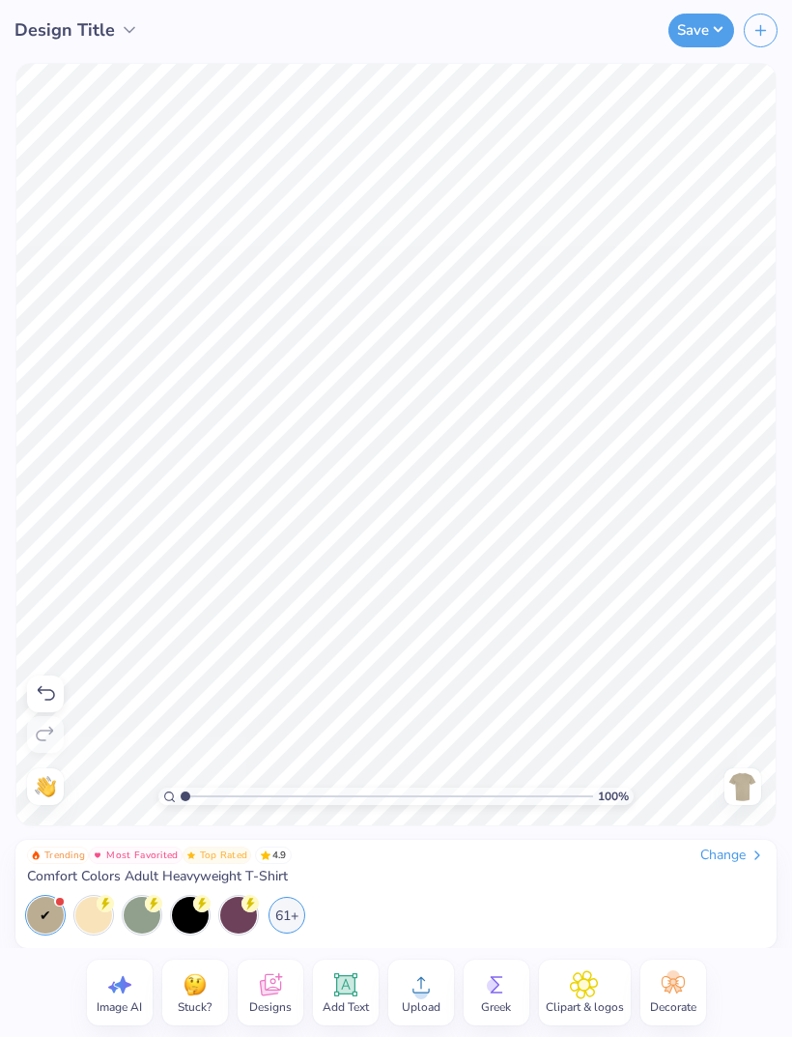
click at [292, 910] on div "61+" at bounding box center [287, 915] width 37 height 37
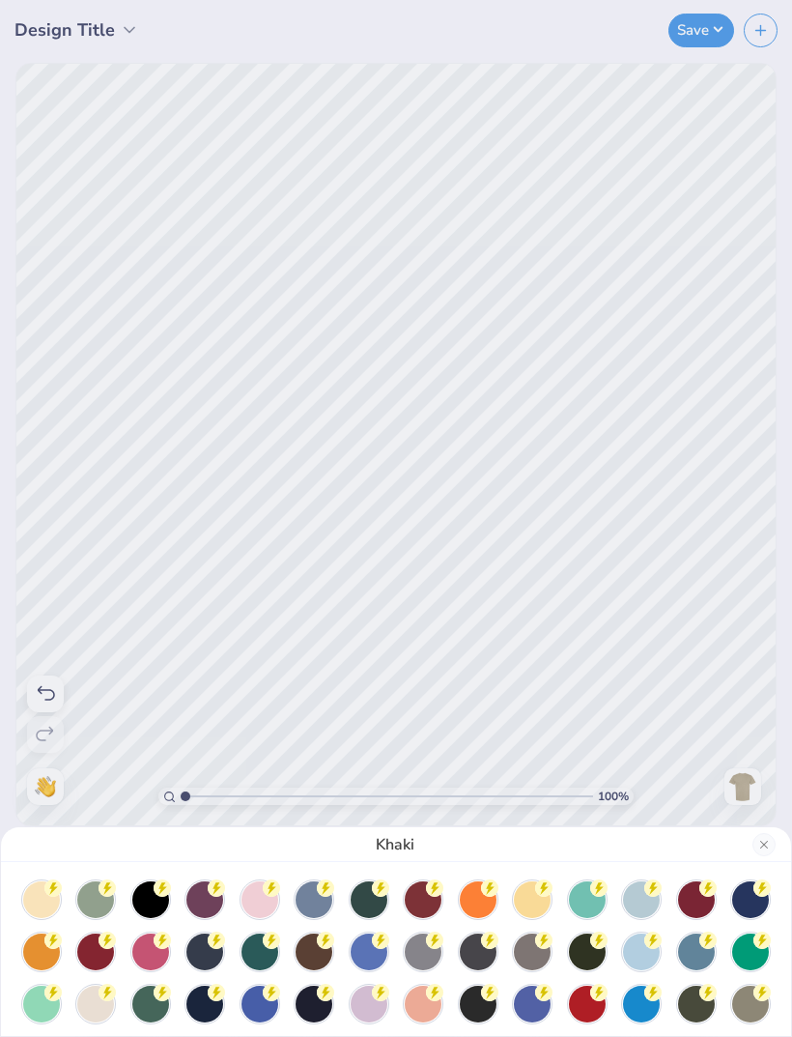
click at [57, 895] on icon at bounding box center [53, 888] width 8 height 13
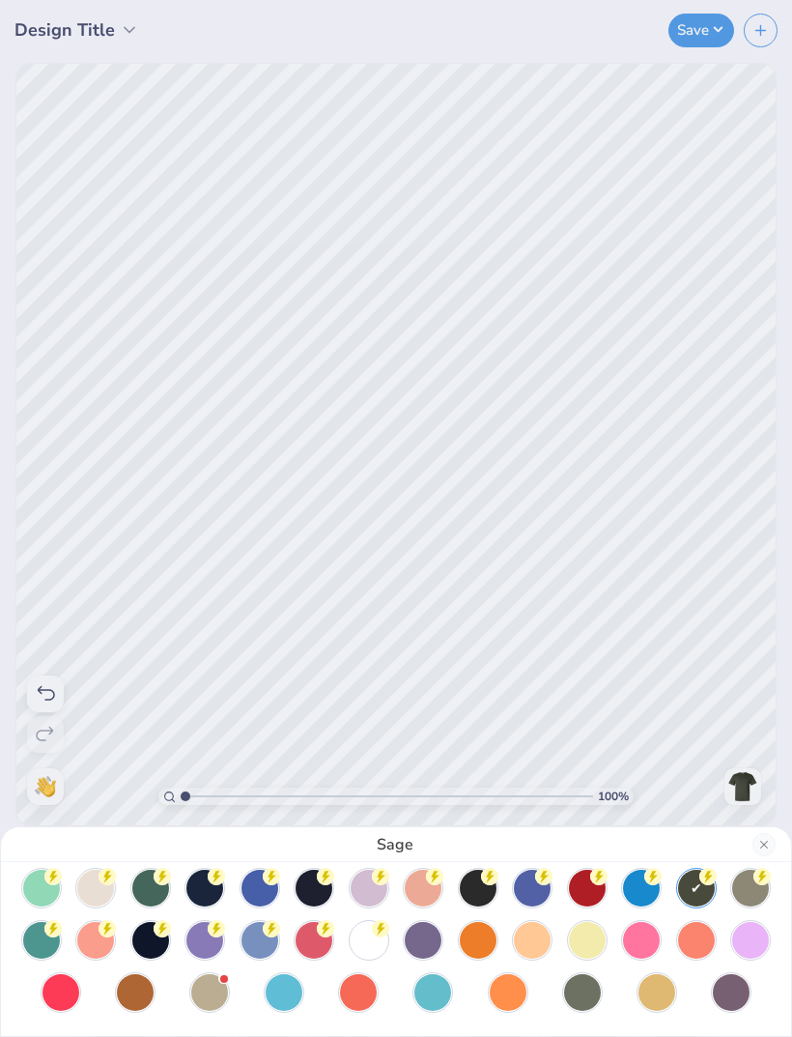
click at [533, 942] on div at bounding box center [532, 940] width 37 height 37
click at [533, 946] on div at bounding box center [532, 940] width 37 height 37
click at [599, 935] on div at bounding box center [587, 940] width 37 height 37
click at [353, 951] on div at bounding box center [369, 940] width 37 height 37
click at [325, 883] on div at bounding box center [314, 888] width 37 height 37
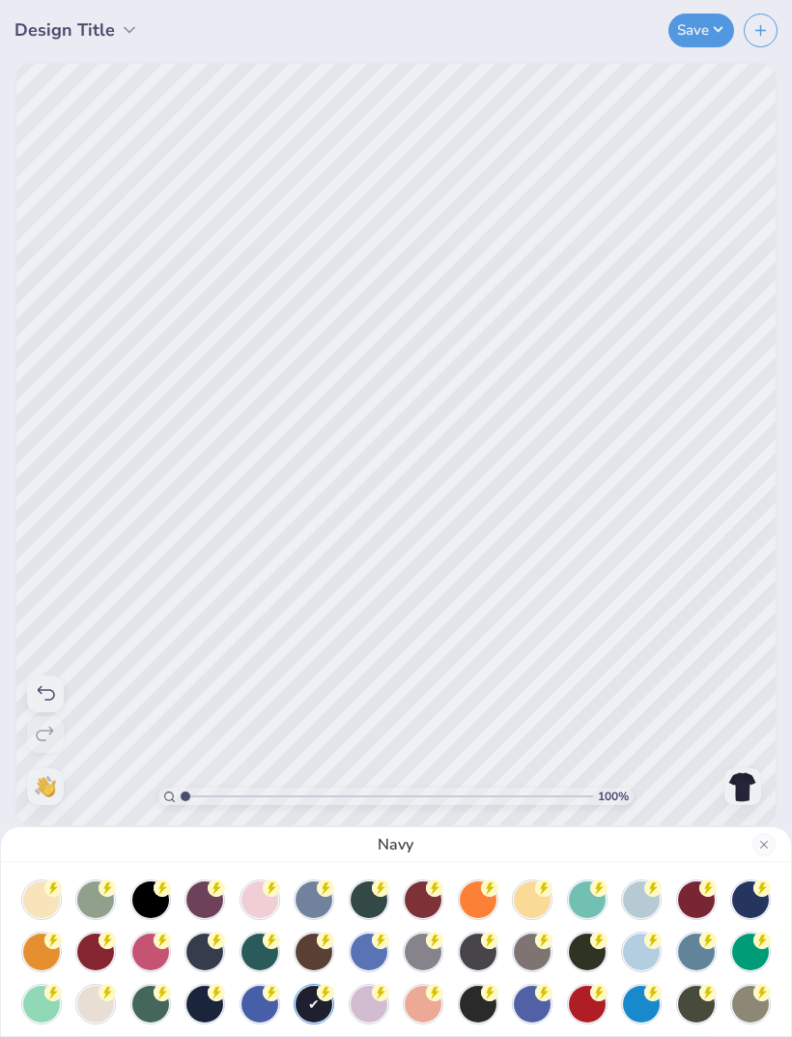
scroll to position [0, 0]
click at [149, 903] on div at bounding box center [150, 899] width 37 height 37
click at [296, 1010] on div at bounding box center [314, 1003] width 37 height 37
click at [770, 838] on button "Close" at bounding box center [764, 844] width 23 height 23
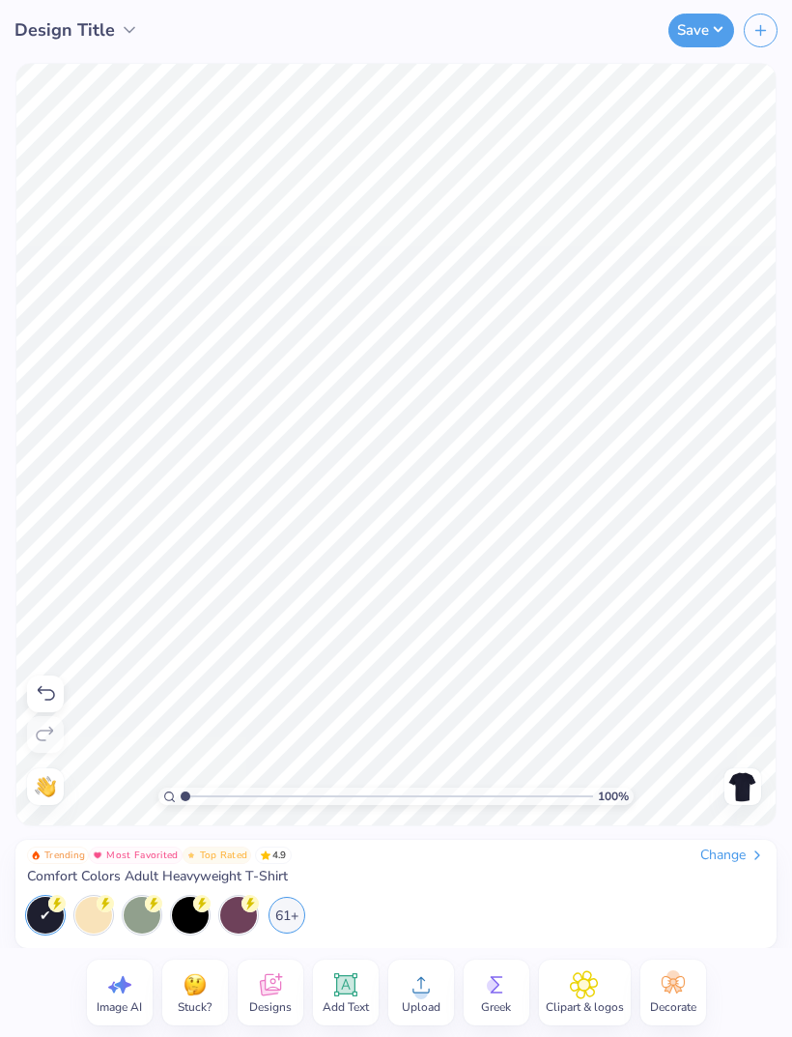
click at [66, 909] on circle at bounding box center [56, 903] width 17 height 17
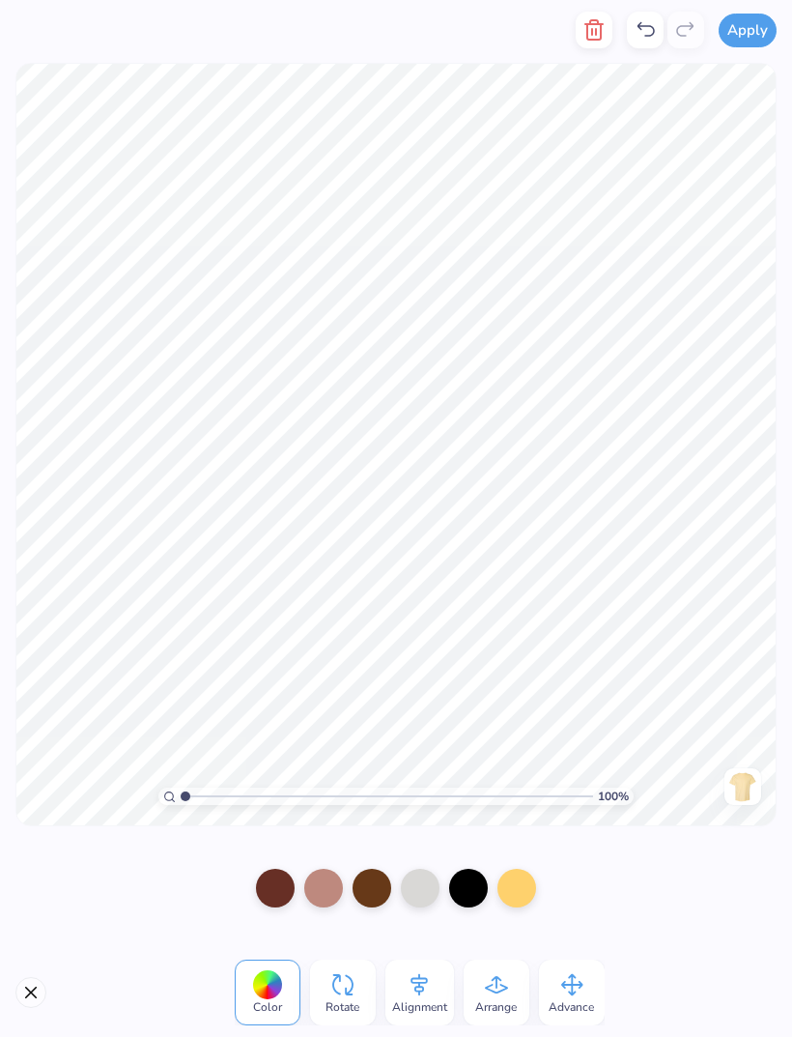
click at [341, 891] on div at bounding box center [323, 888] width 39 height 39
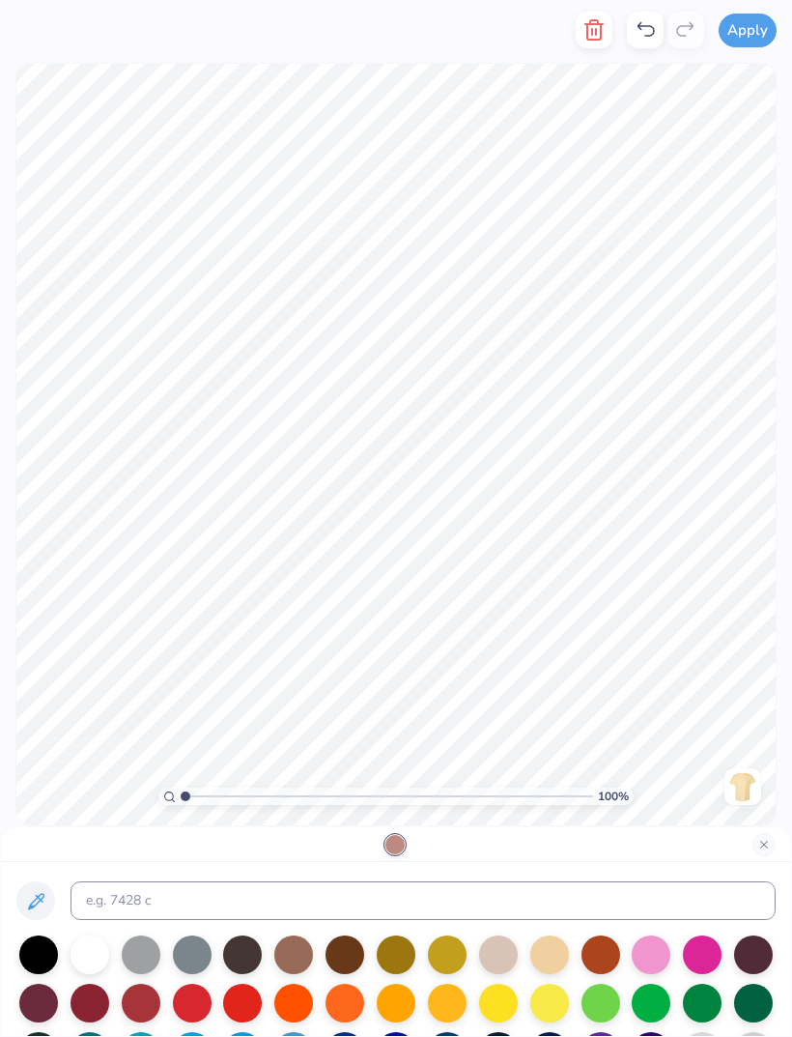
click at [405, 840] on div at bounding box center [394, 844] width 19 height 19
click at [763, 847] on button "Close" at bounding box center [764, 844] width 23 height 23
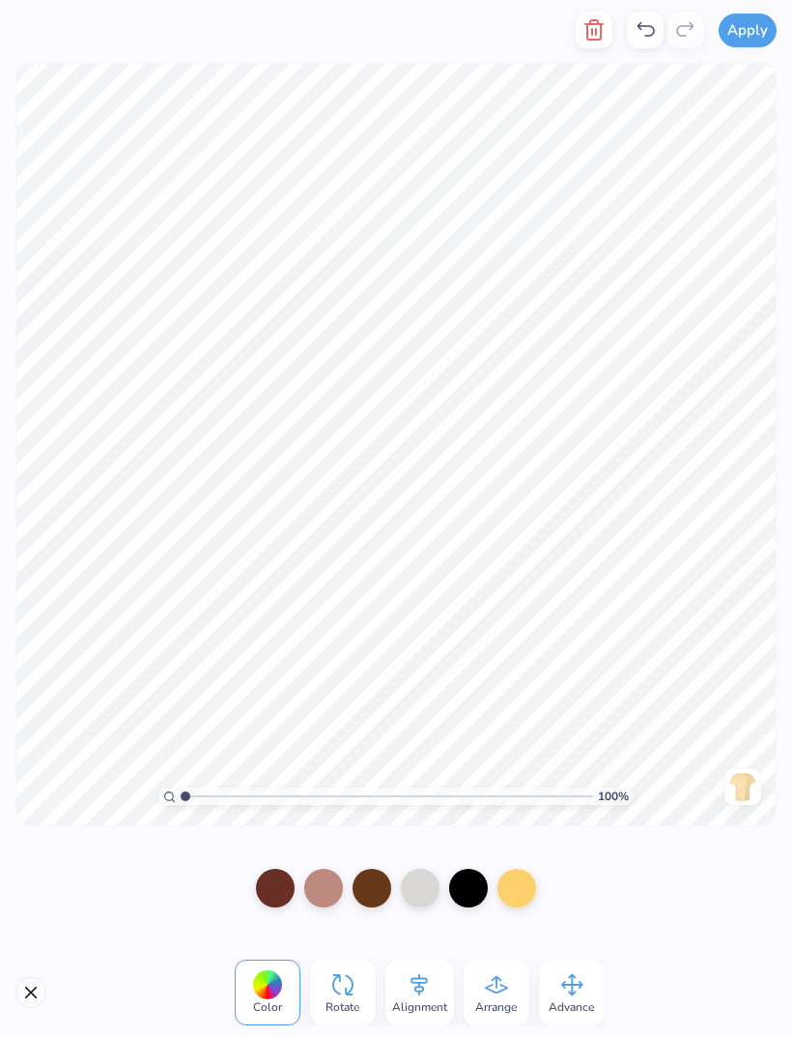
click at [381, 881] on div at bounding box center [372, 888] width 39 height 39
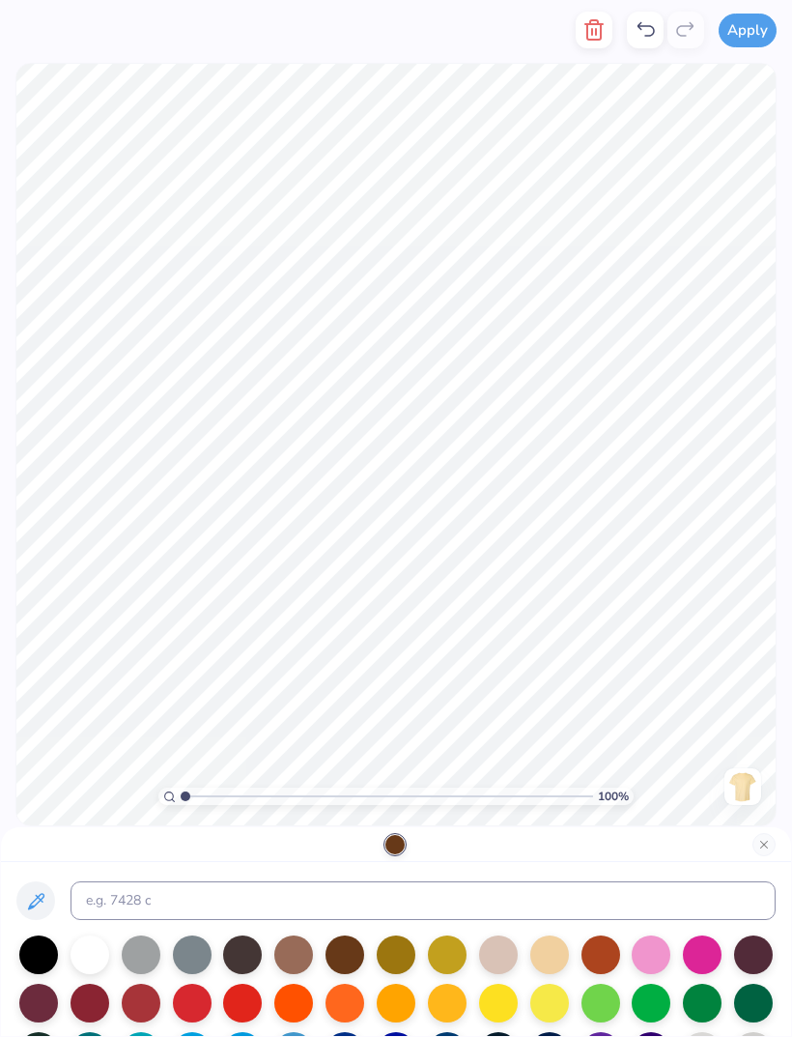
click at [763, 844] on button "Close" at bounding box center [764, 844] width 23 height 23
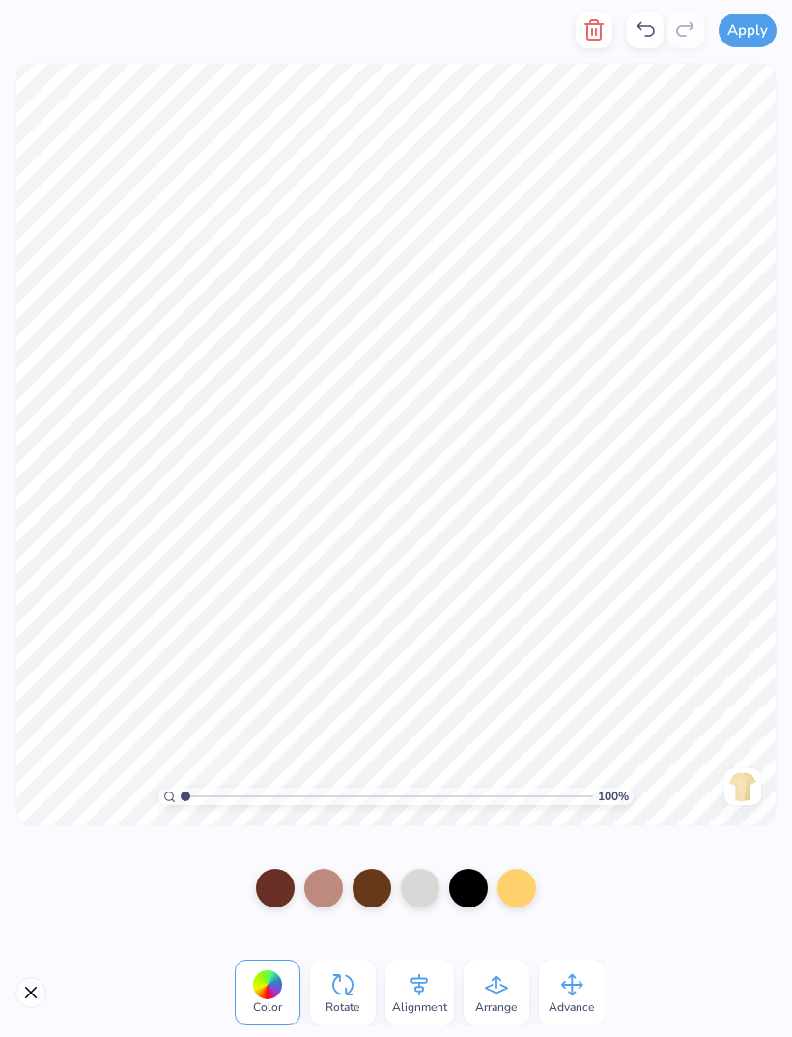
click at [330, 896] on div at bounding box center [323, 888] width 39 height 39
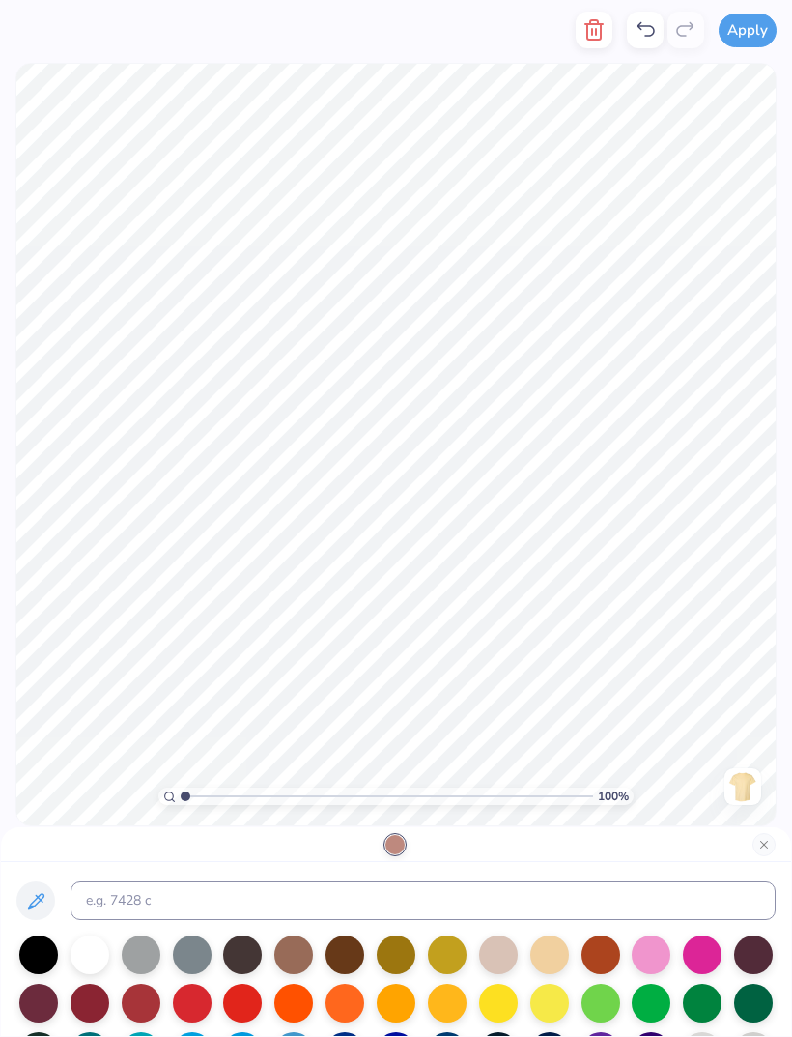
click at [769, 853] on button "Close" at bounding box center [764, 844] width 23 height 23
